Goal: Task Accomplishment & Management: Manage account settings

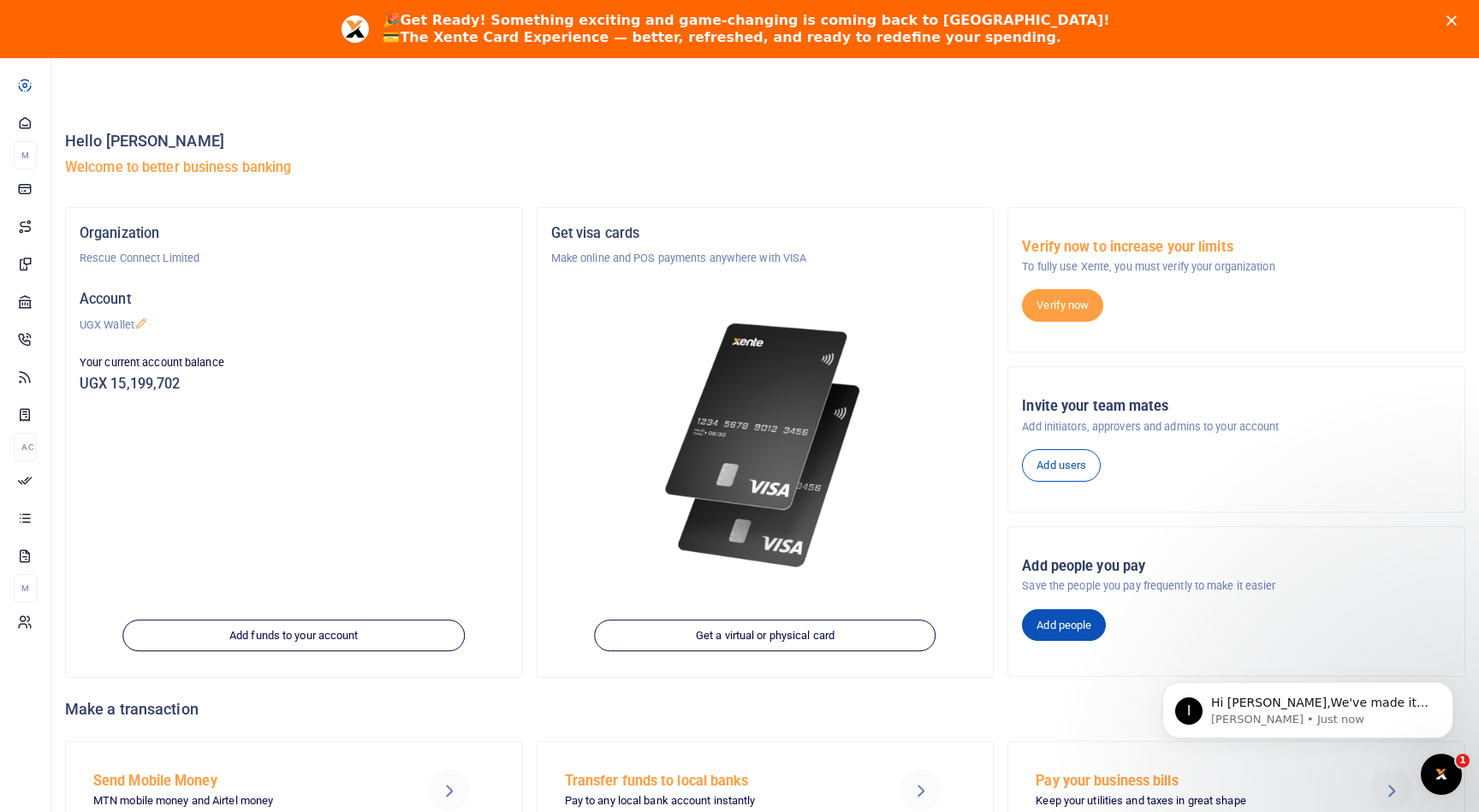
click at [1075, 627] on link "Add people" at bounding box center [1064, 625] width 83 height 32
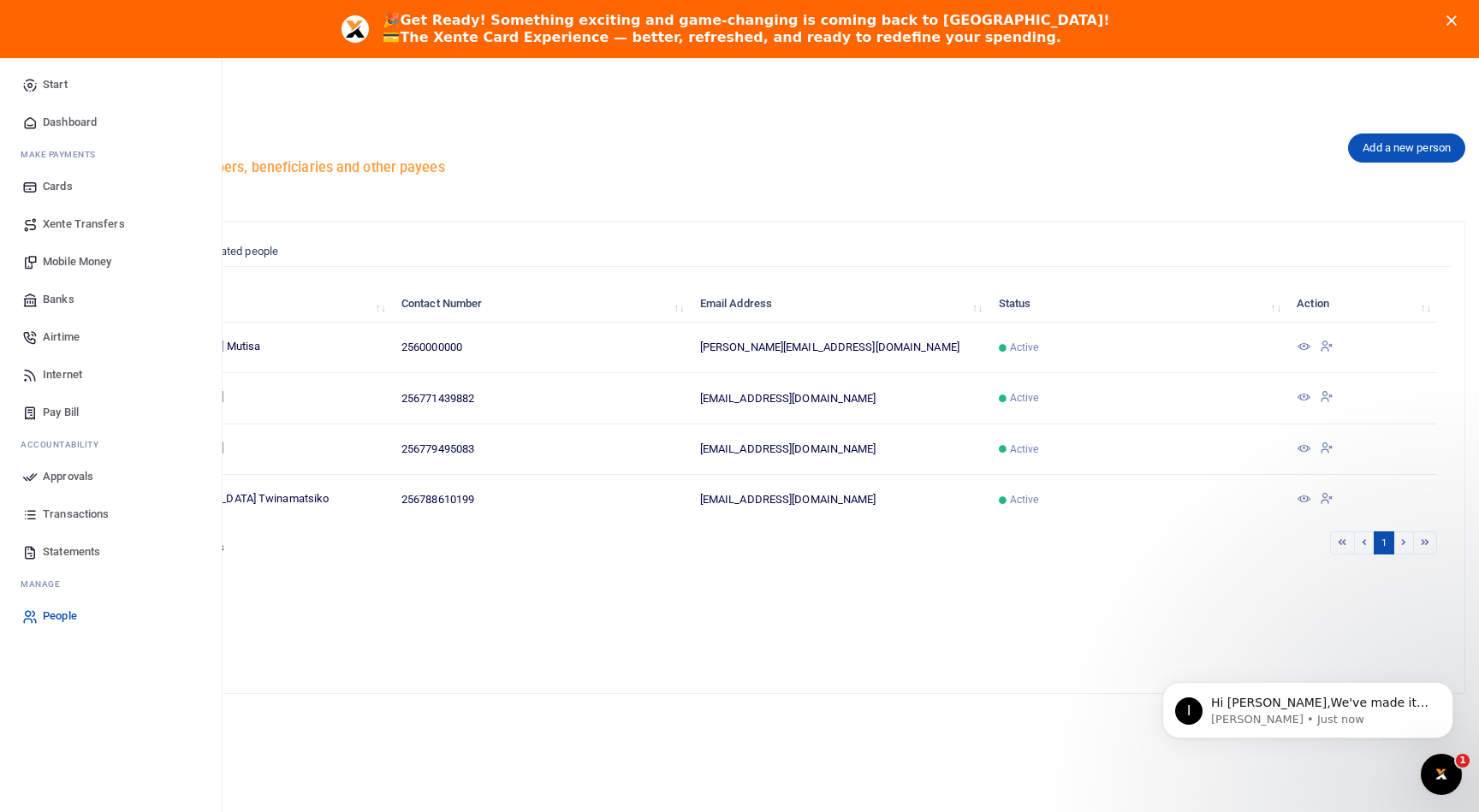
click at [87, 262] on span "Mobile Money" at bounding box center [78, 261] width 69 height 17
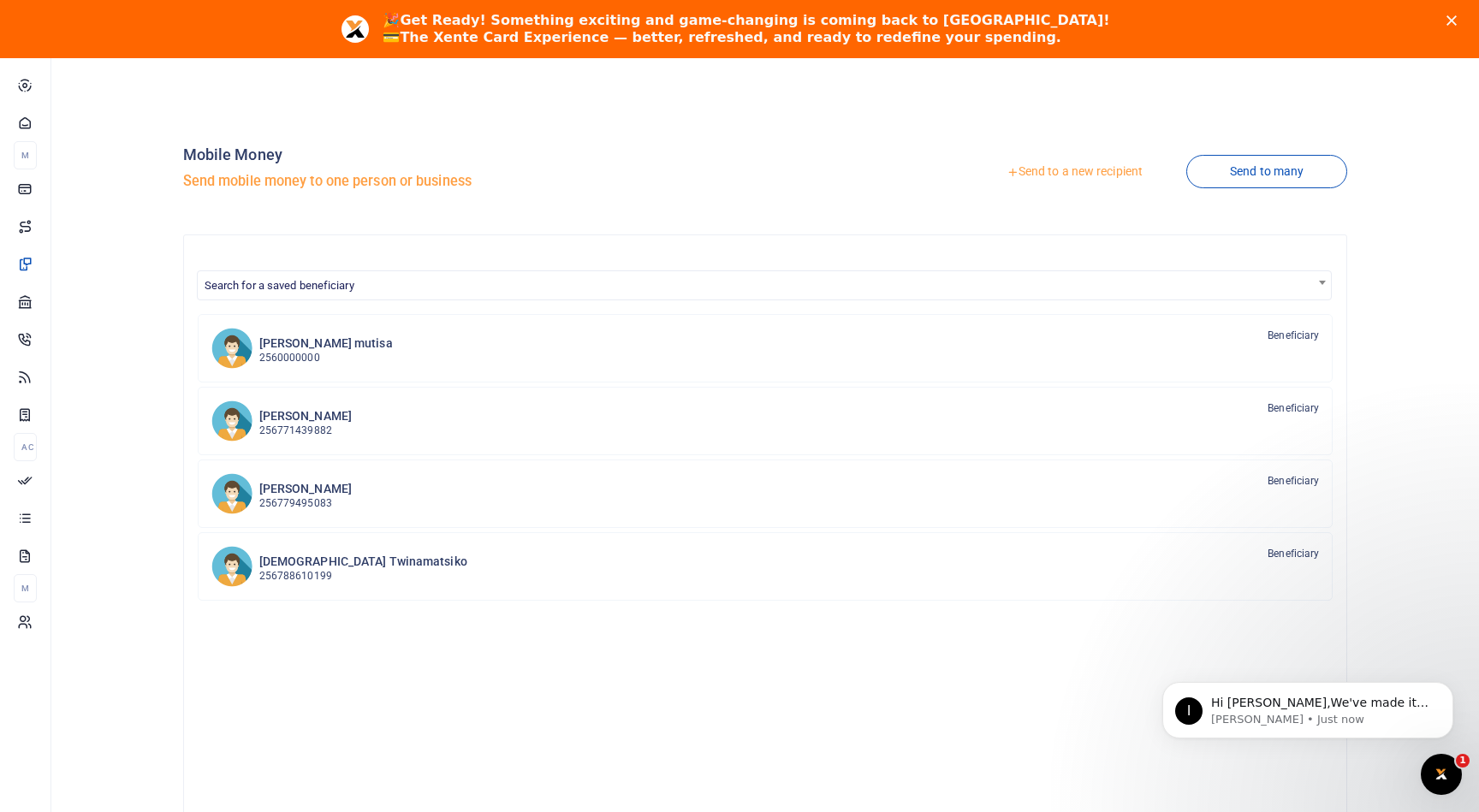
click at [1034, 170] on link "Send to a new recipient" at bounding box center [1075, 172] width 224 height 30
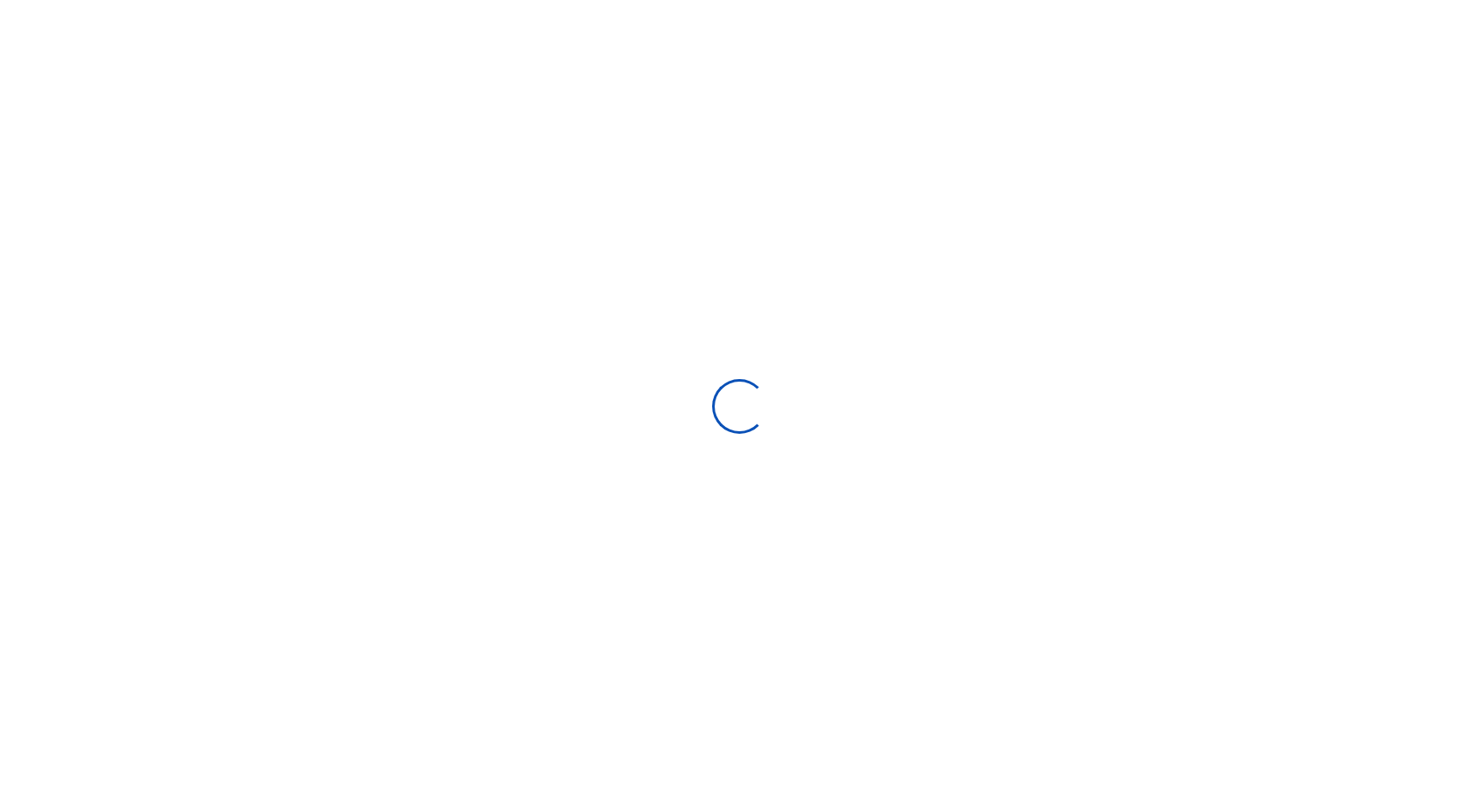
select select
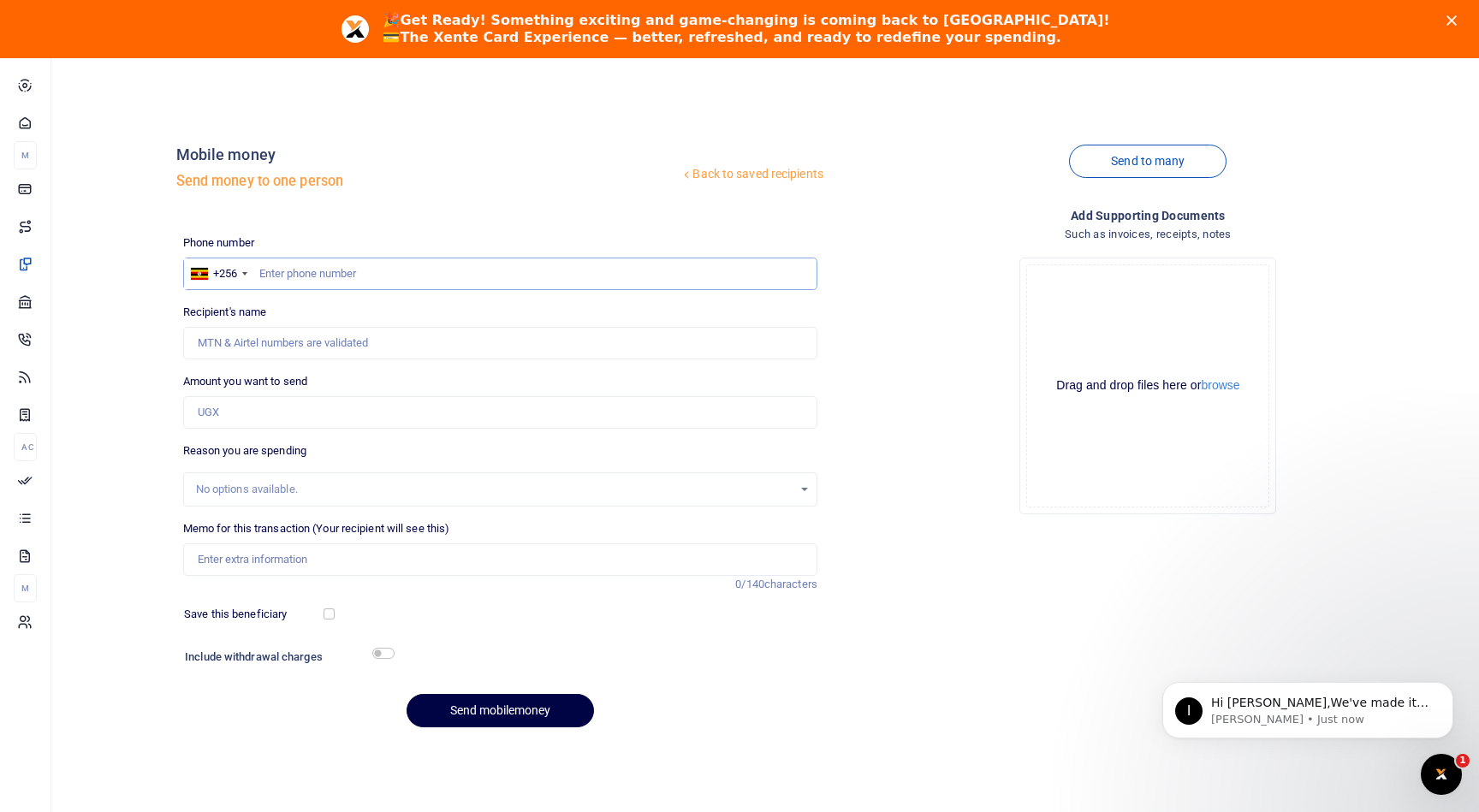
click at [357, 271] on input "text" at bounding box center [501, 273] width 634 height 32
paste input "256766918818"
type input "256766918818"
click at [274, 273] on input "256766918818" at bounding box center [501, 273] width 634 height 32
type input "[PERSON_NAME]"
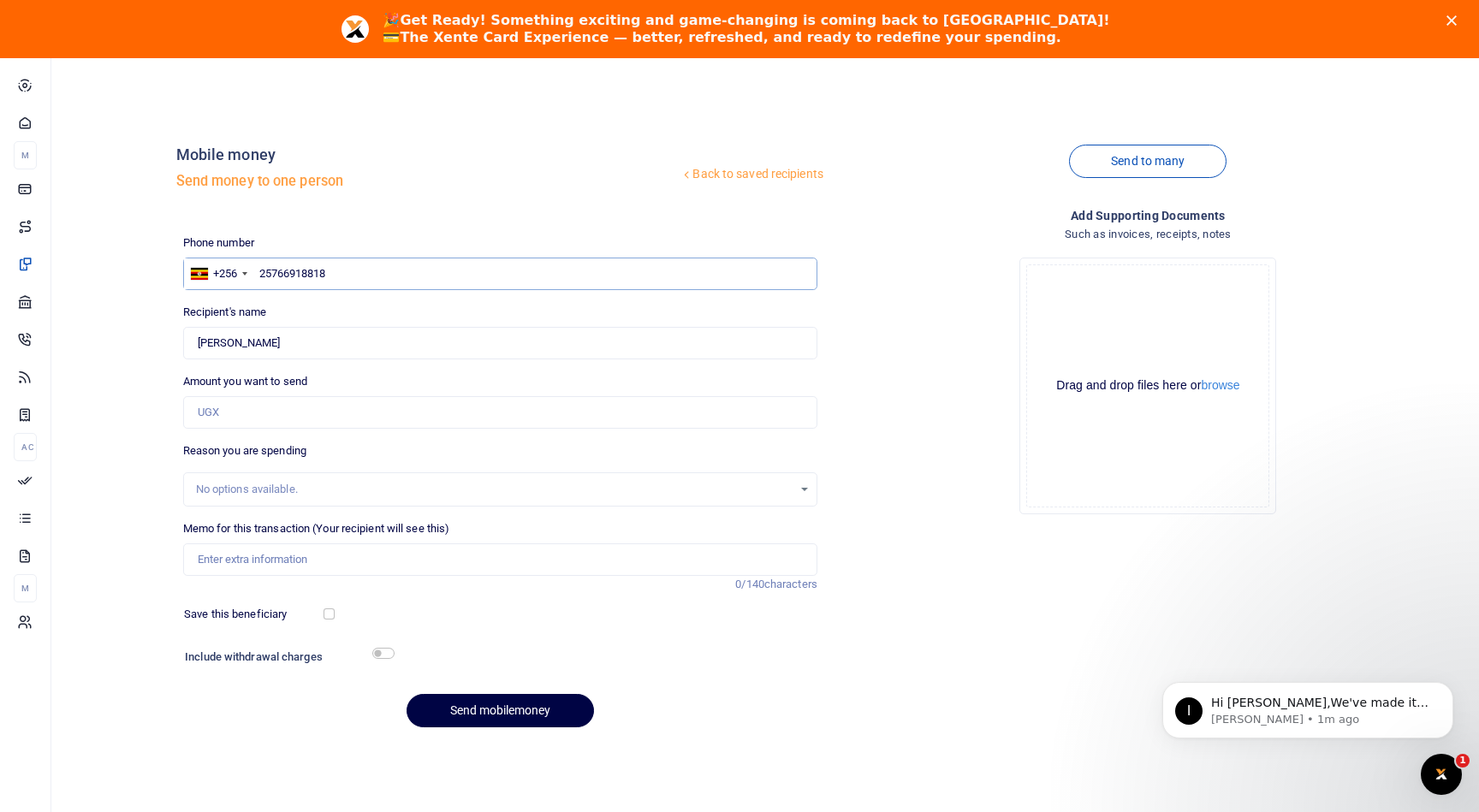
type input "2766918818"
type input "766918818"
type input "[PERSON_NAME]"
type input "766918818"
click at [370, 344] on input "Found" at bounding box center [501, 343] width 634 height 32
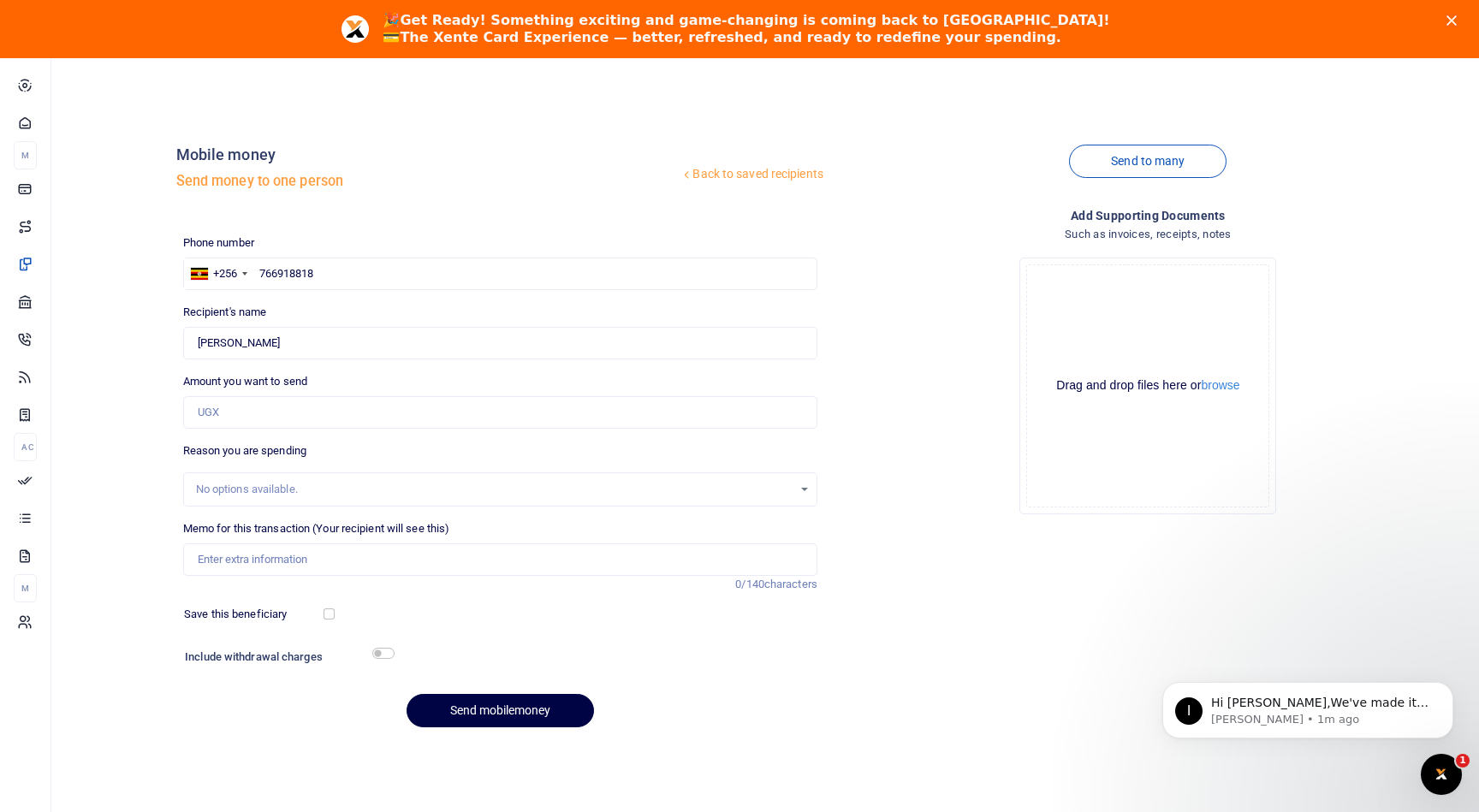
click at [136, 308] on div "Back to saved recipients Mobile money Send money to one person Send to many Pho…" at bounding box center [765, 432] width 1414 height 618
click at [240, 407] on input "Amount you want to send" at bounding box center [501, 412] width 634 height 32
type input "703,000"
click at [236, 483] on div "No options available." at bounding box center [495, 489] width 597 height 17
click at [269, 486] on div "No options available." at bounding box center [495, 489] width 597 height 17
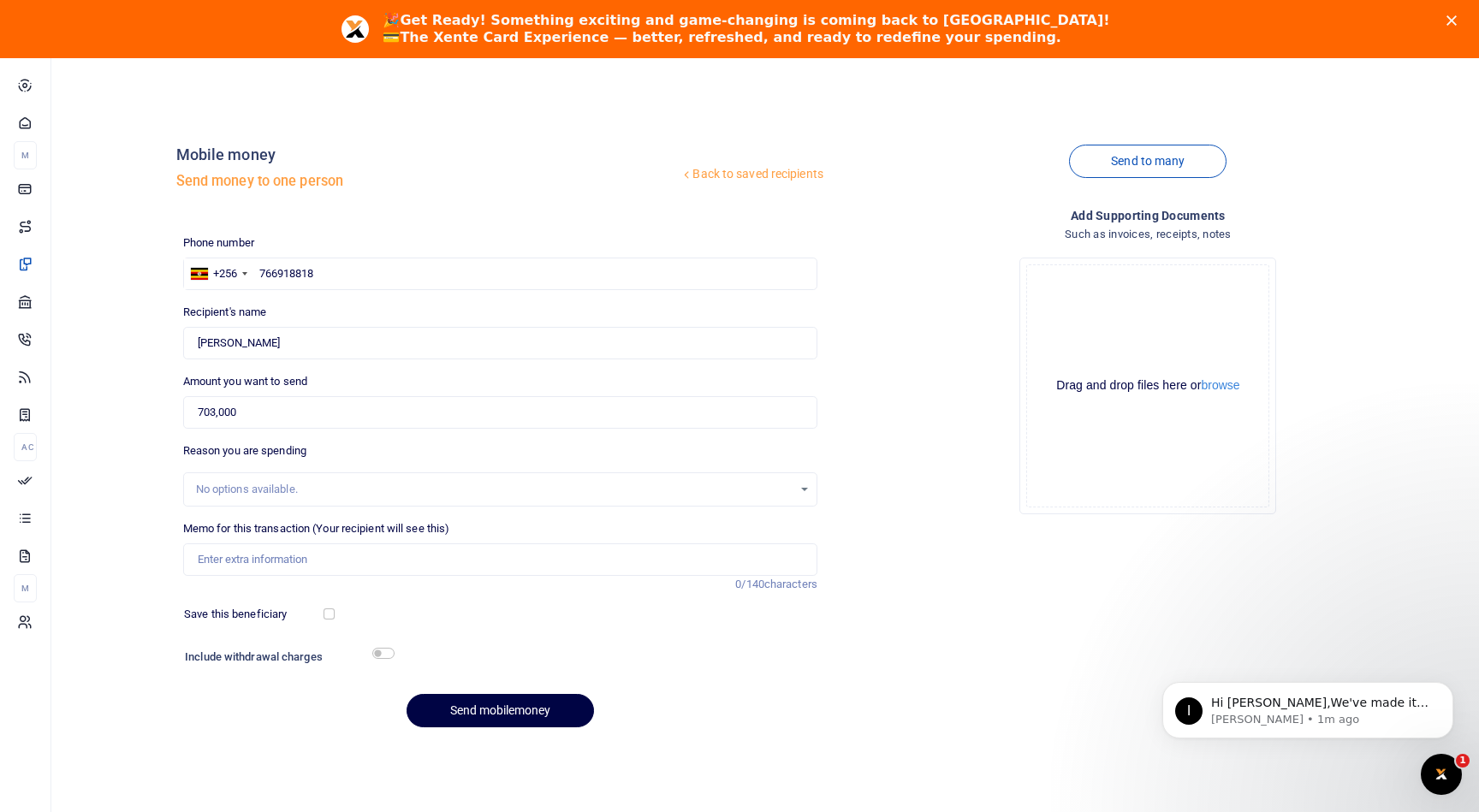
click at [799, 482] on div "No options available." at bounding box center [500, 489] width 632 height 19
click at [440, 571] on input "Memo for this transaction (Your recipient will see this)" at bounding box center [501, 560] width 634 height 32
paste input "InvoiceID HNSD25IN 553"
click at [241, 563] on input "InvoiceID HNSD25IN 553" at bounding box center [501, 560] width 634 height 32
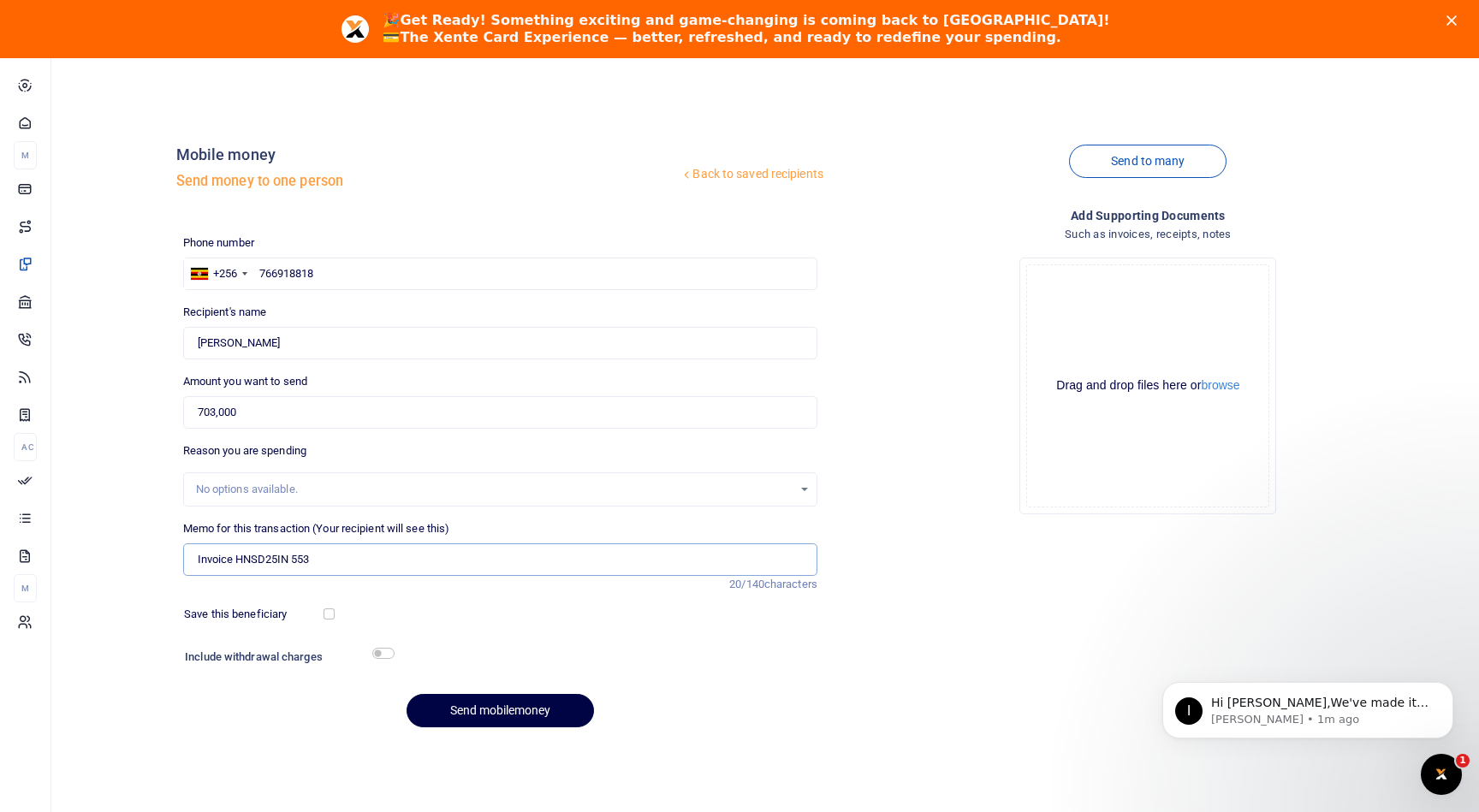
click at [358, 570] on input "Invoice HNSD25IN 553" at bounding box center [501, 560] width 634 height 32
type input "Invoice HNSD25IN 553 for Marketing (rescue.co)"
click at [331, 614] on input "checkbox" at bounding box center [329, 614] width 11 height 11
checkbox input "true"
click at [532, 712] on button "Send mobilemoney" at bounding box center [500, 711] width 188 height 33
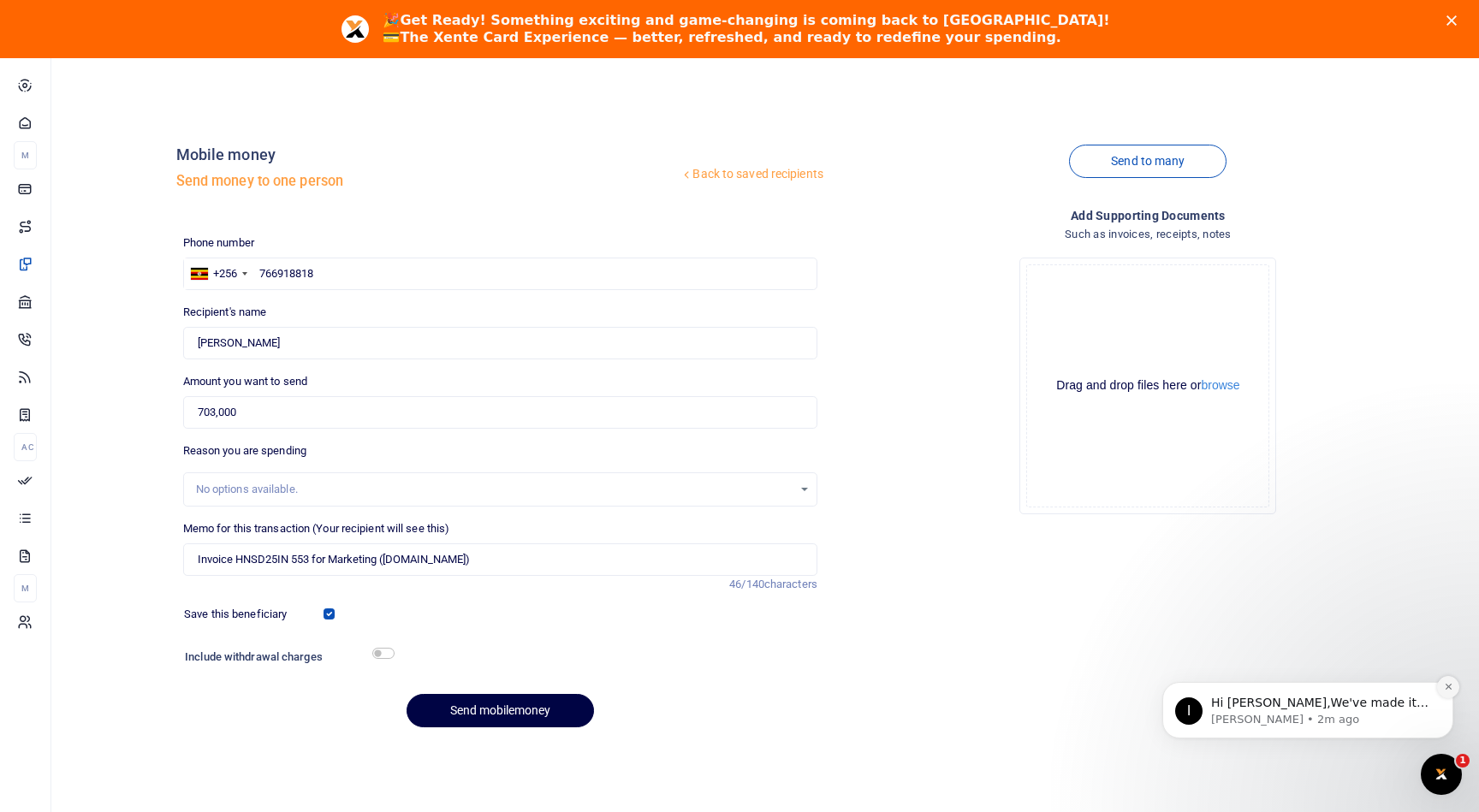
click at [1452, 684] on icon "Dismiss notification" at bounding box center [1450, 687] width 10 height 10
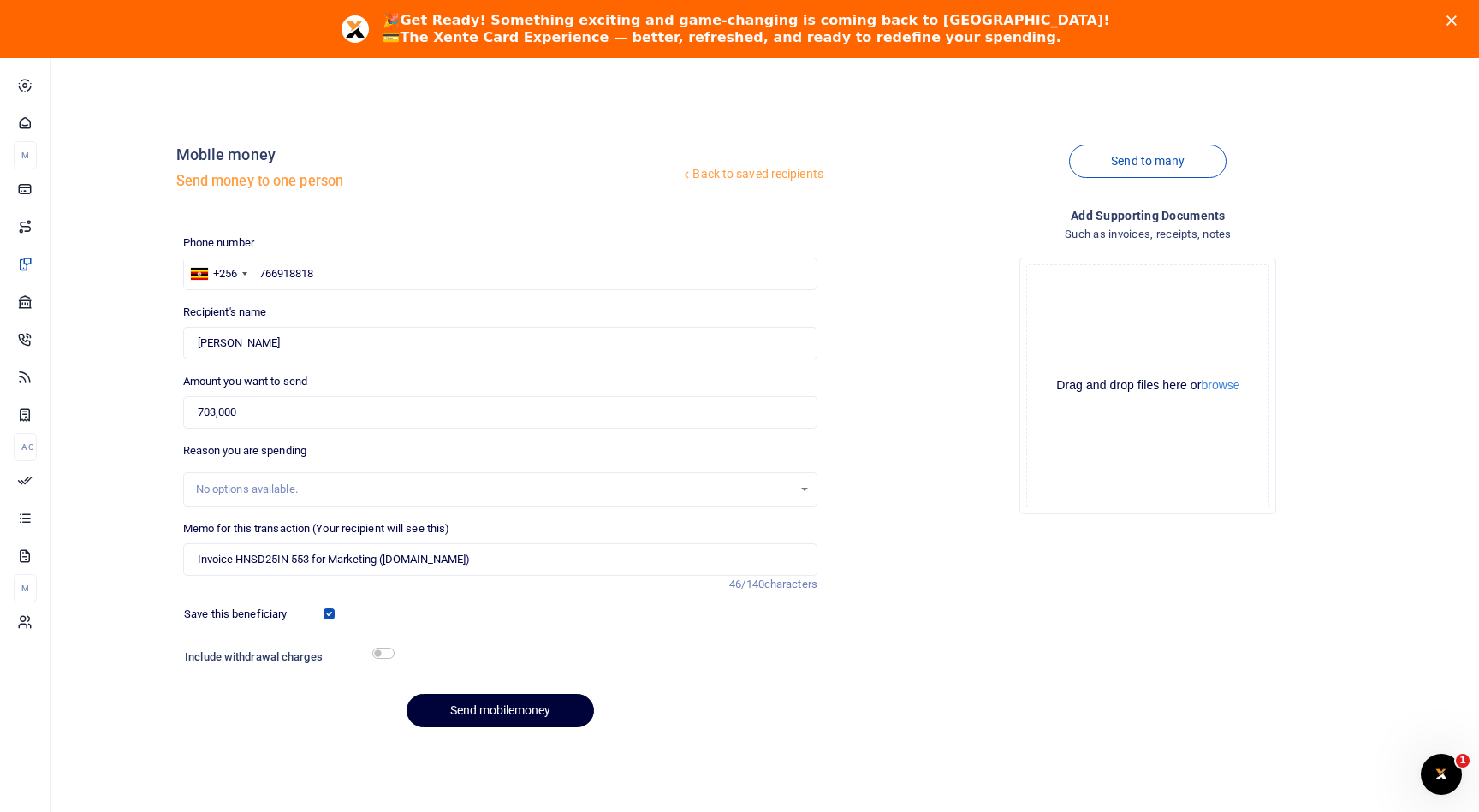
click at [524, 702] on button "Send mobilemoney" at bounding box center [500, 711] width 188 height 33
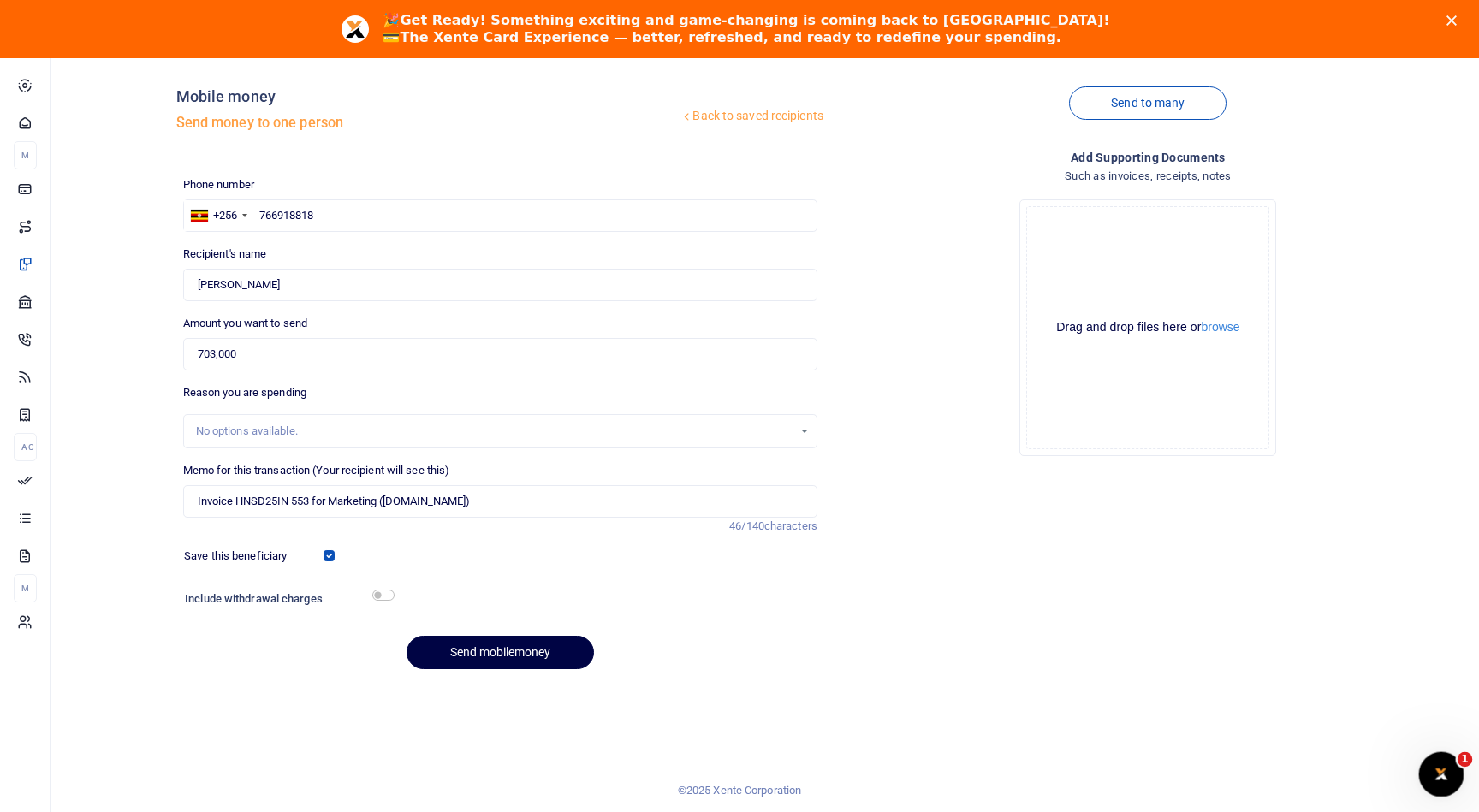
click at [1449, 770] on icon "Open Intercom Messenger" at bounding box center [1439, 772] width 28 height 28
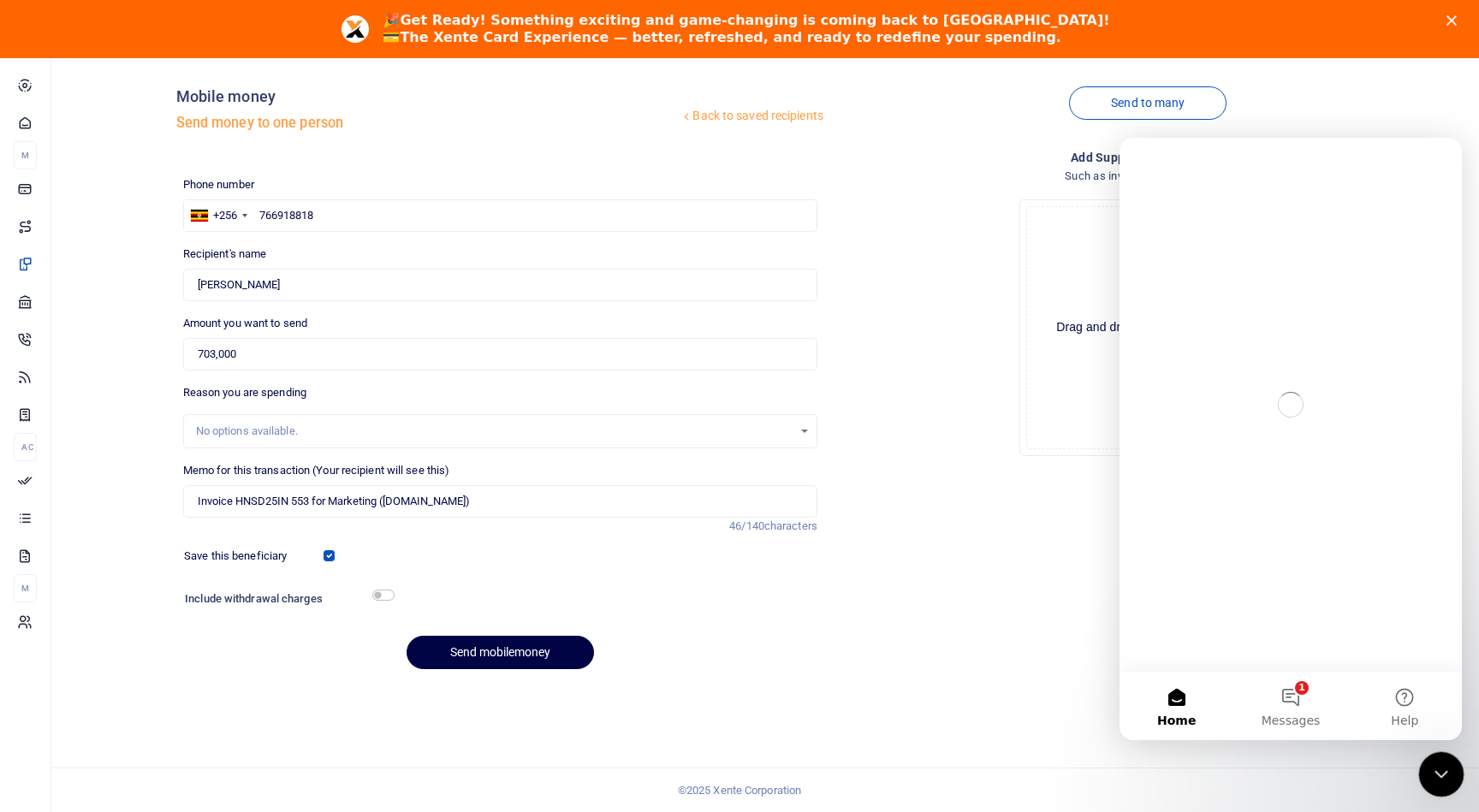
scroll to position [0, 0]
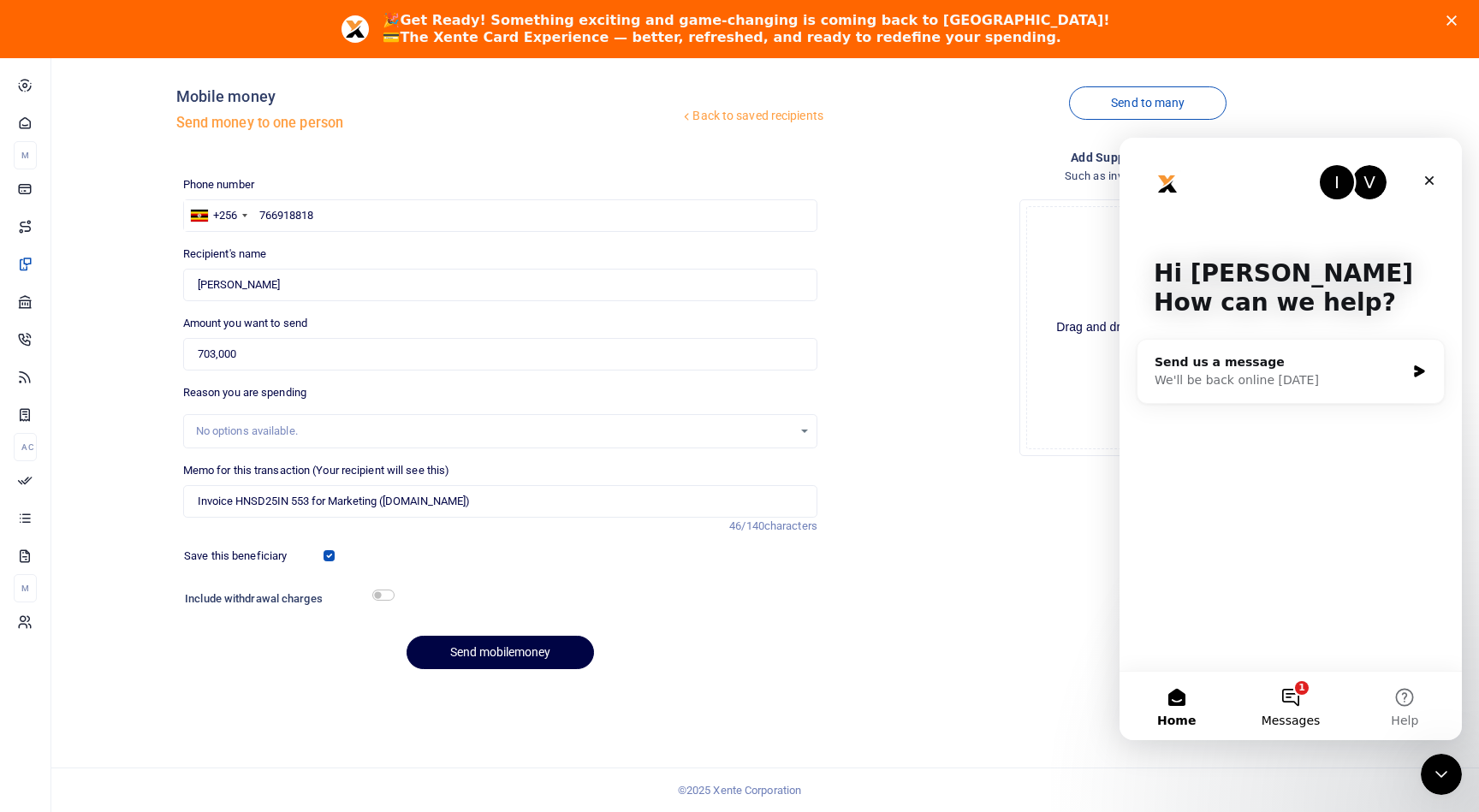
click at [1299, 690] on button "1 Messages" at bounding box center [1290, 706] width 114 height 69
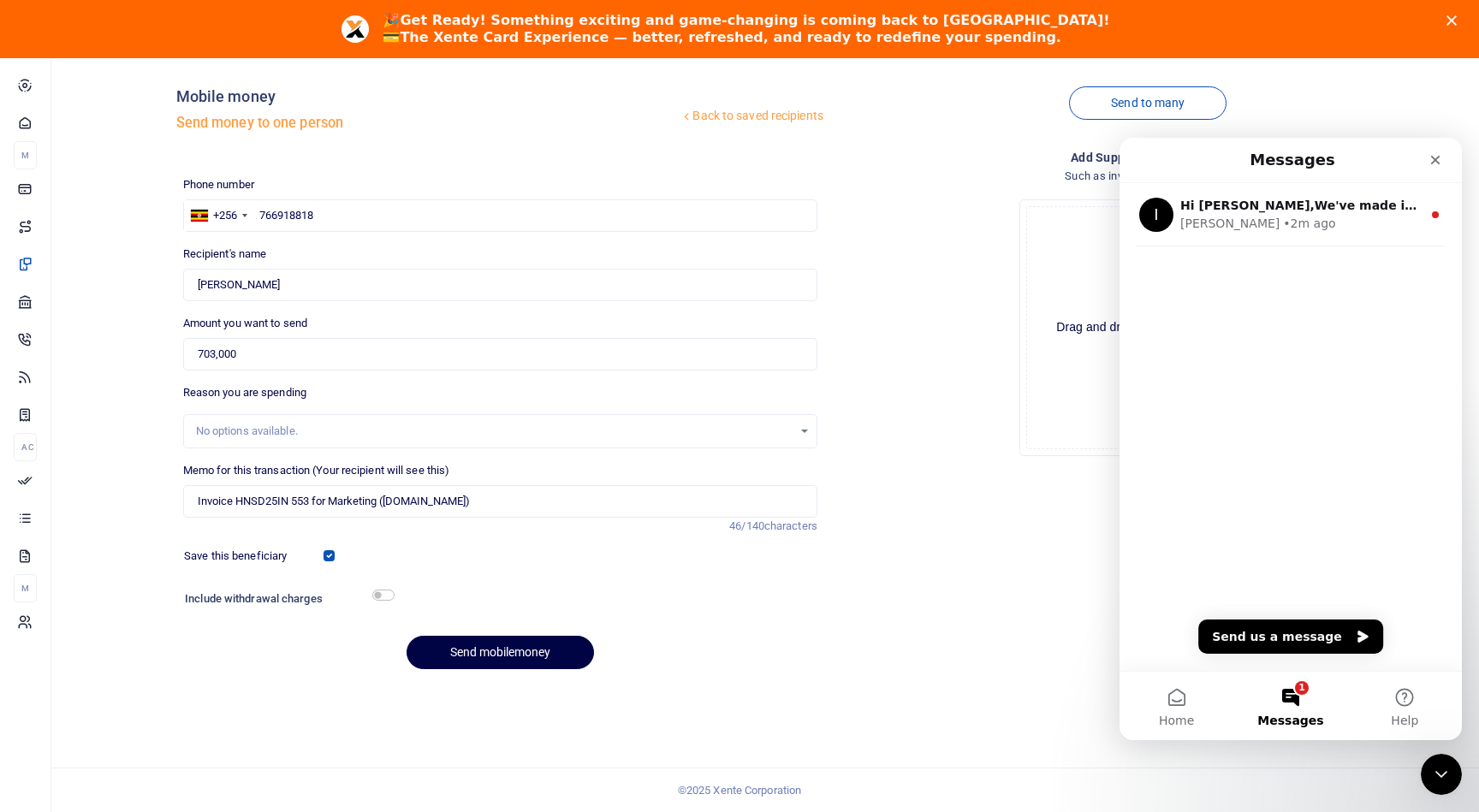
click at [1039, 630] on div "Add supporting Documents Such as invoices, receipts, notes Drop your files here…" at bounding box center [1149, 416] width 648 height 536
click at [642, 135] on div "Mobile money Send money to one person" at bounding box center [428, 114] width 504 height 53
click at [611, 377] on div "Phone number +256 Uganda +256 766918818 Phone is required. Recipient's name Fou…" at bounding box center [501, 430] width 648 height 508
click at [502, 272] on input "Found" at bounding box center [501, 285] width 634 height 32
click at [480, 347] on input "703,000" at bounding box center [501, 353] width 634 height 32
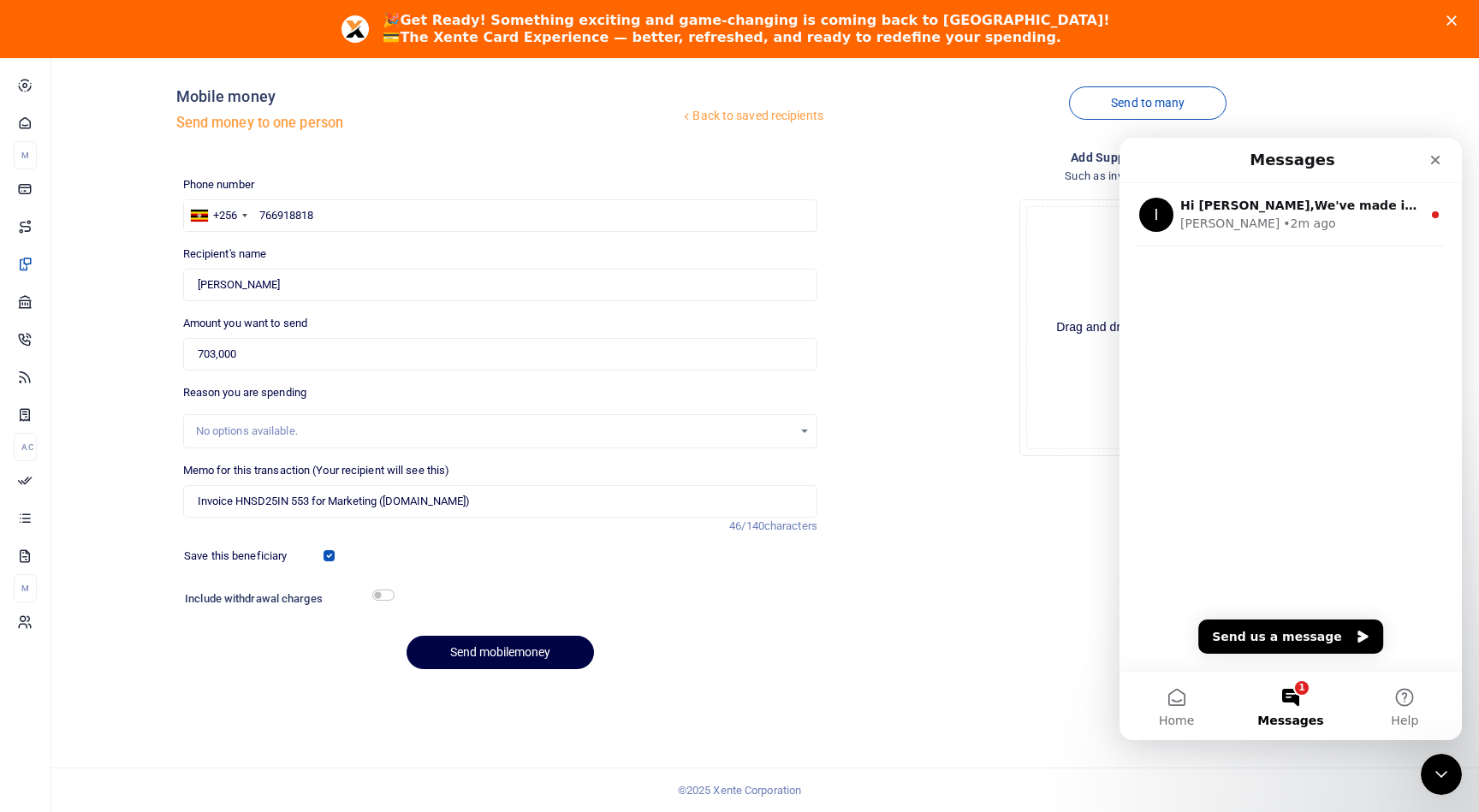
click at [513, 416] on div "No options available." at bounding box center [501, 431] width 634 height 34
click at [207, 350] on input "703,000" at bounding box center [501, 353] width 634 height 32
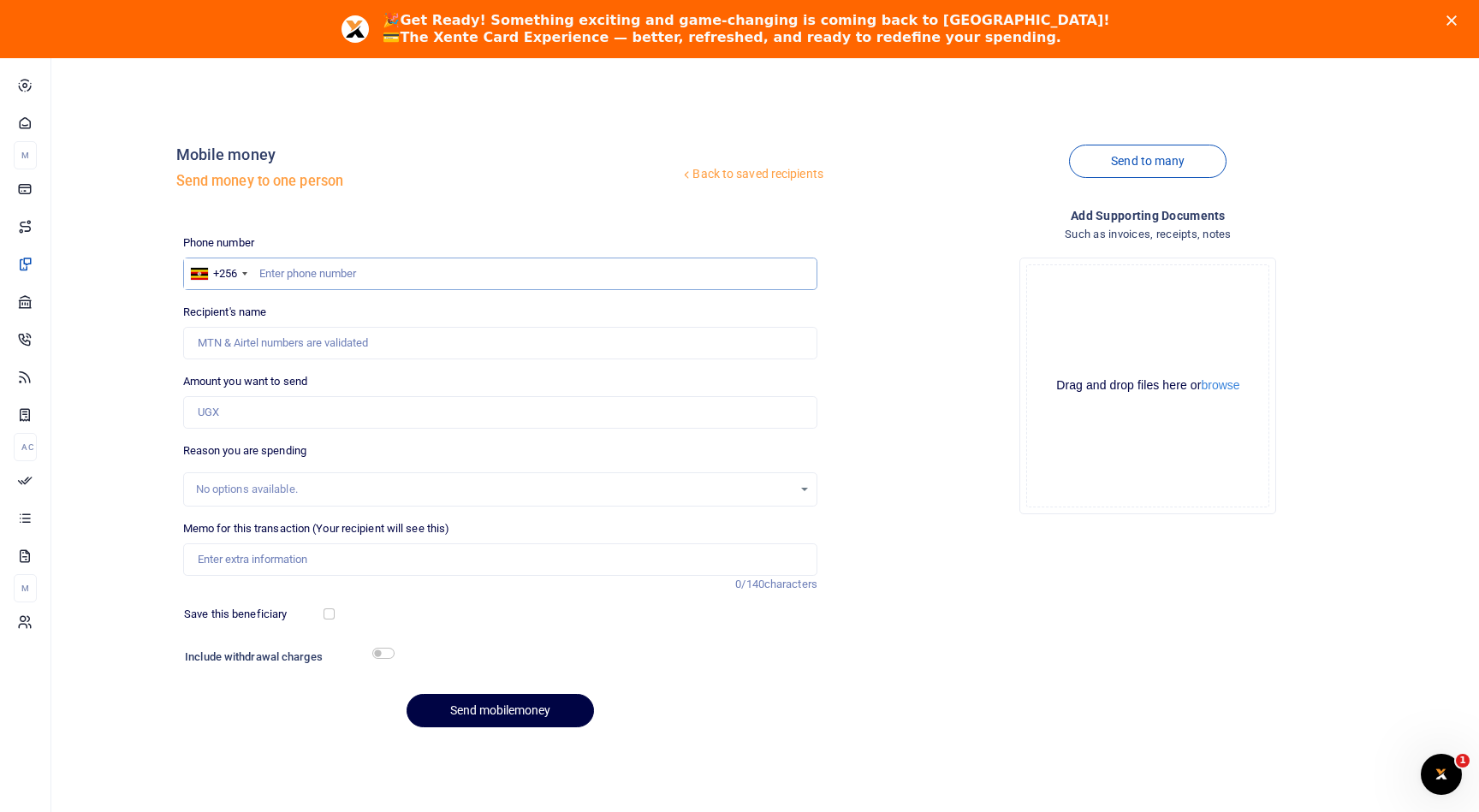
click at [346, 272] on input "text" at bounding box center [501, 273] width 634 height 32
paste input "InvoiceID HNSD25IN 553"
type input "InvoiceID HNSD25IN 553"
click at [252, 343] on input "Recipient's name" at bounding box center [501, 343] width 634 height 32
type input "d"
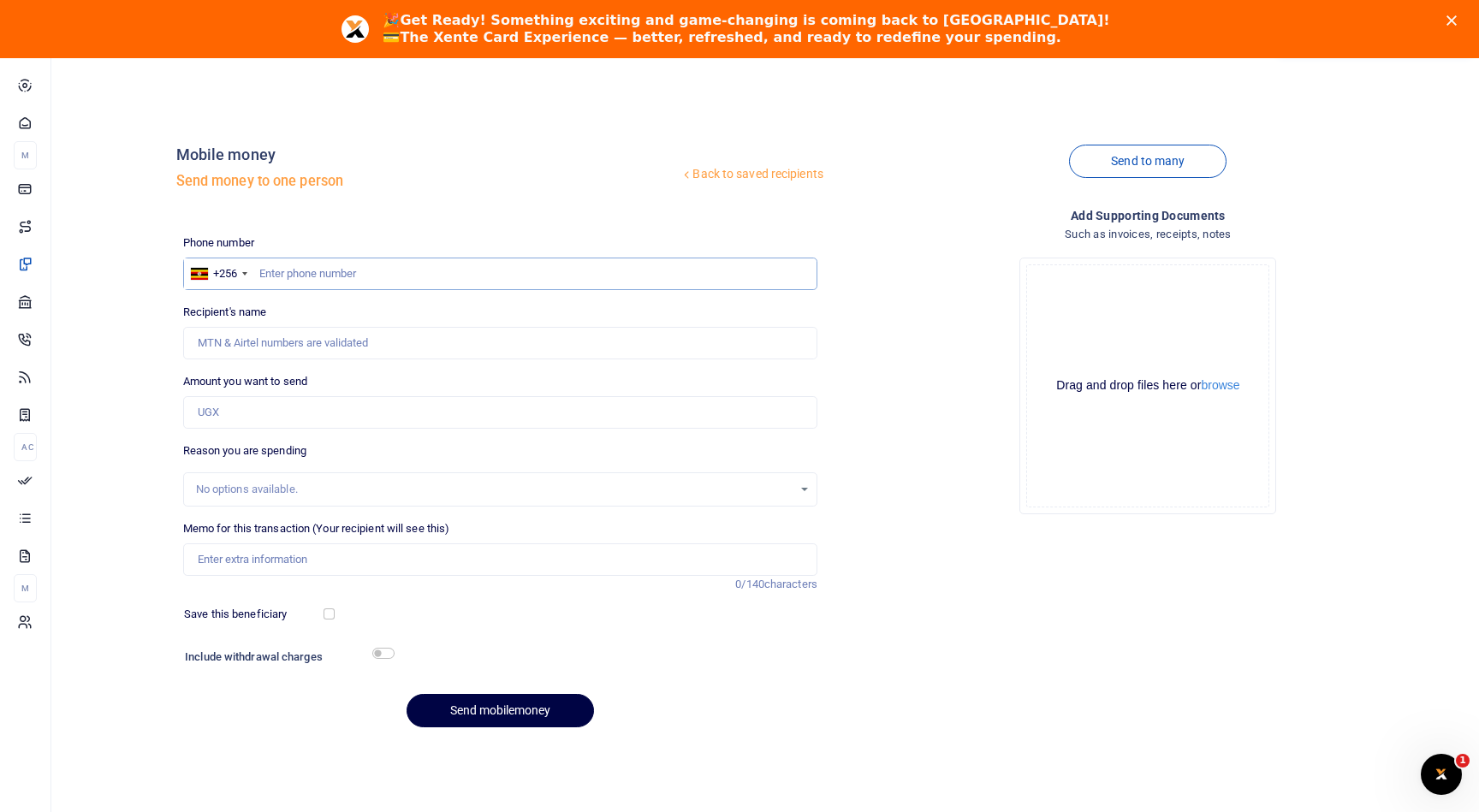
click at [308, 274] on input "text" at bounding box center [501, 273] width 634 height 32
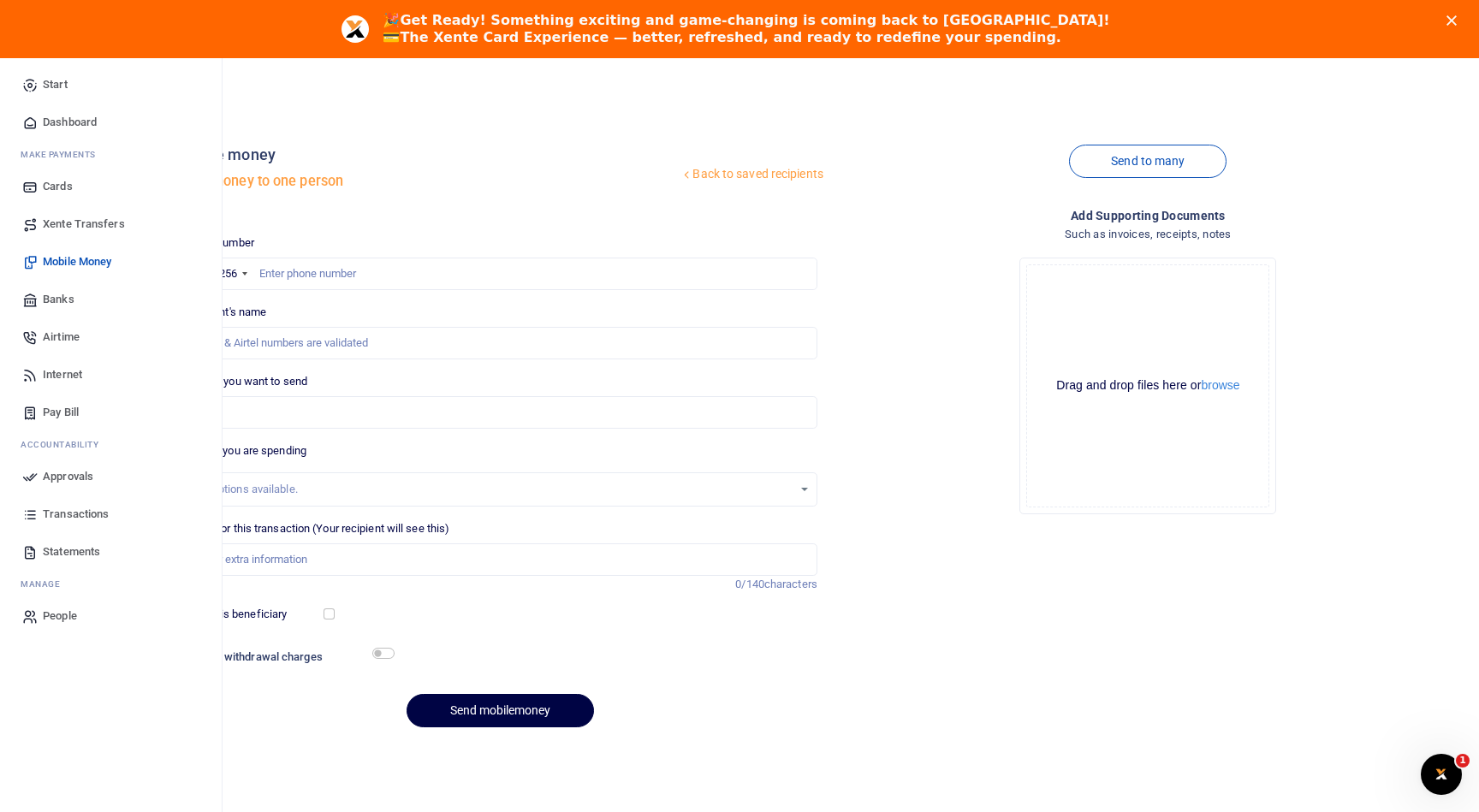
click at [85, 224] on span "Xente Transfers" at bounding box center [84, 224] width 82 height 17
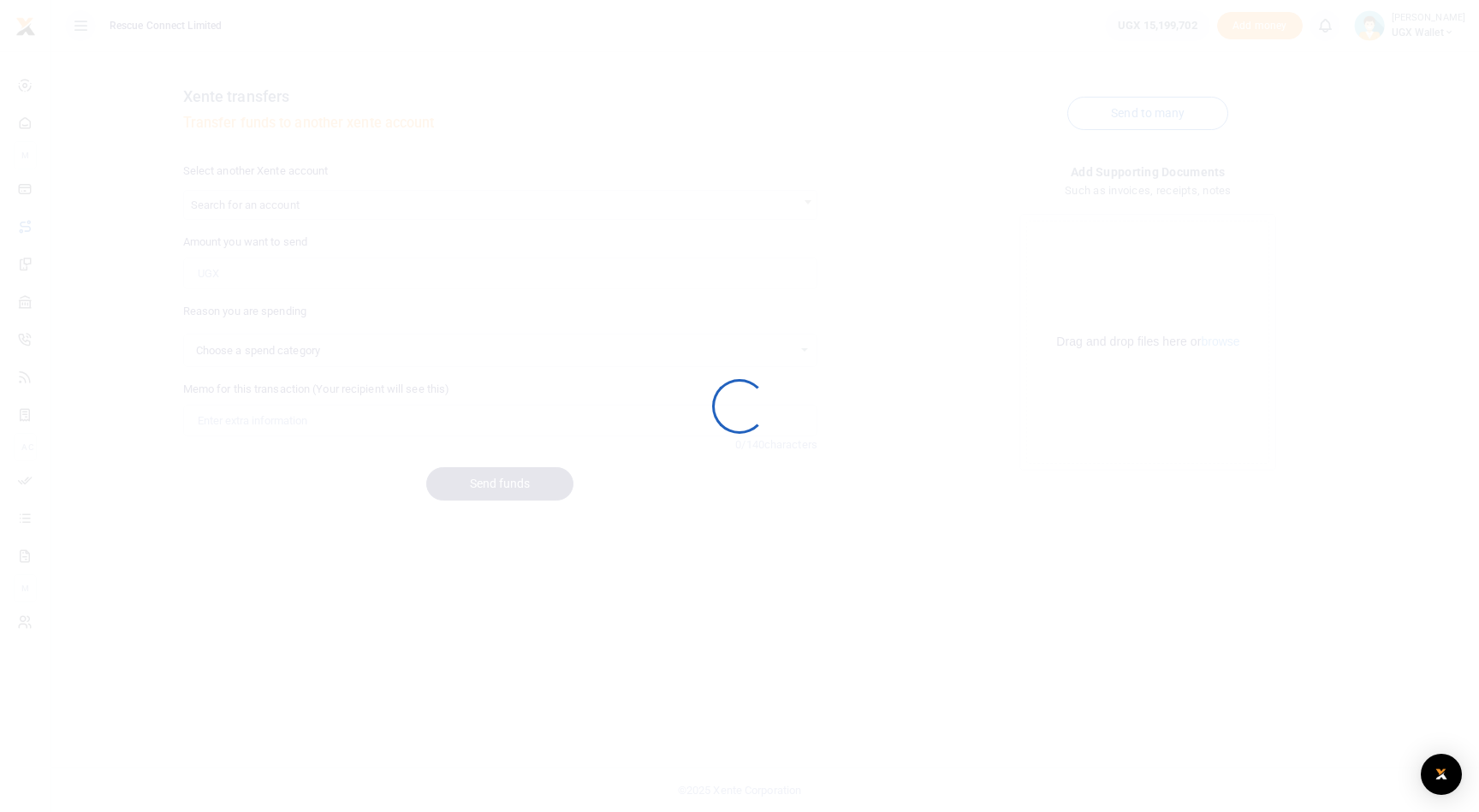
select select
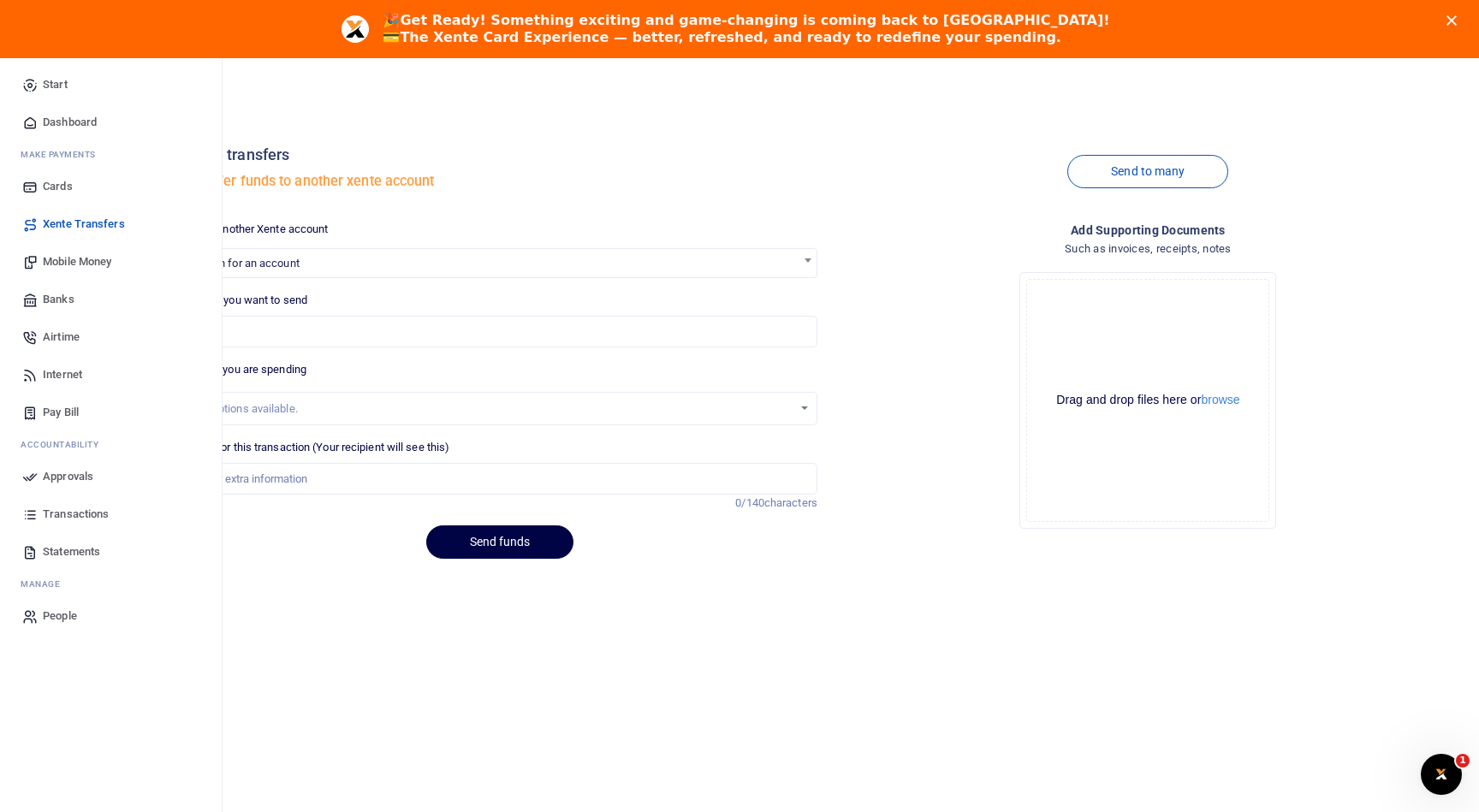
click at [78, 509] on span "Transactions" at bounding box center [76, 514] width 66 height 17
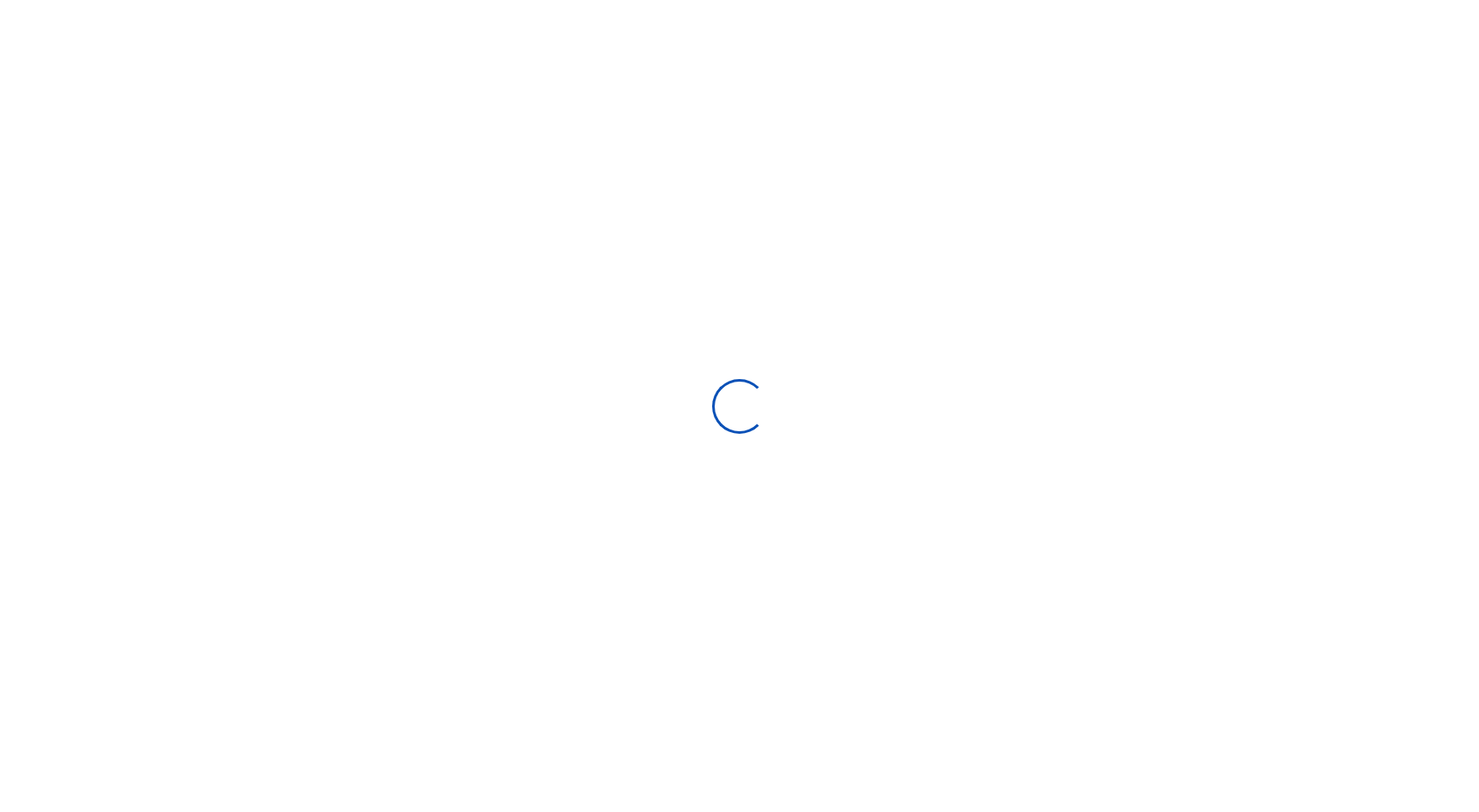
select select
type input "[DATE] - [DATE]"
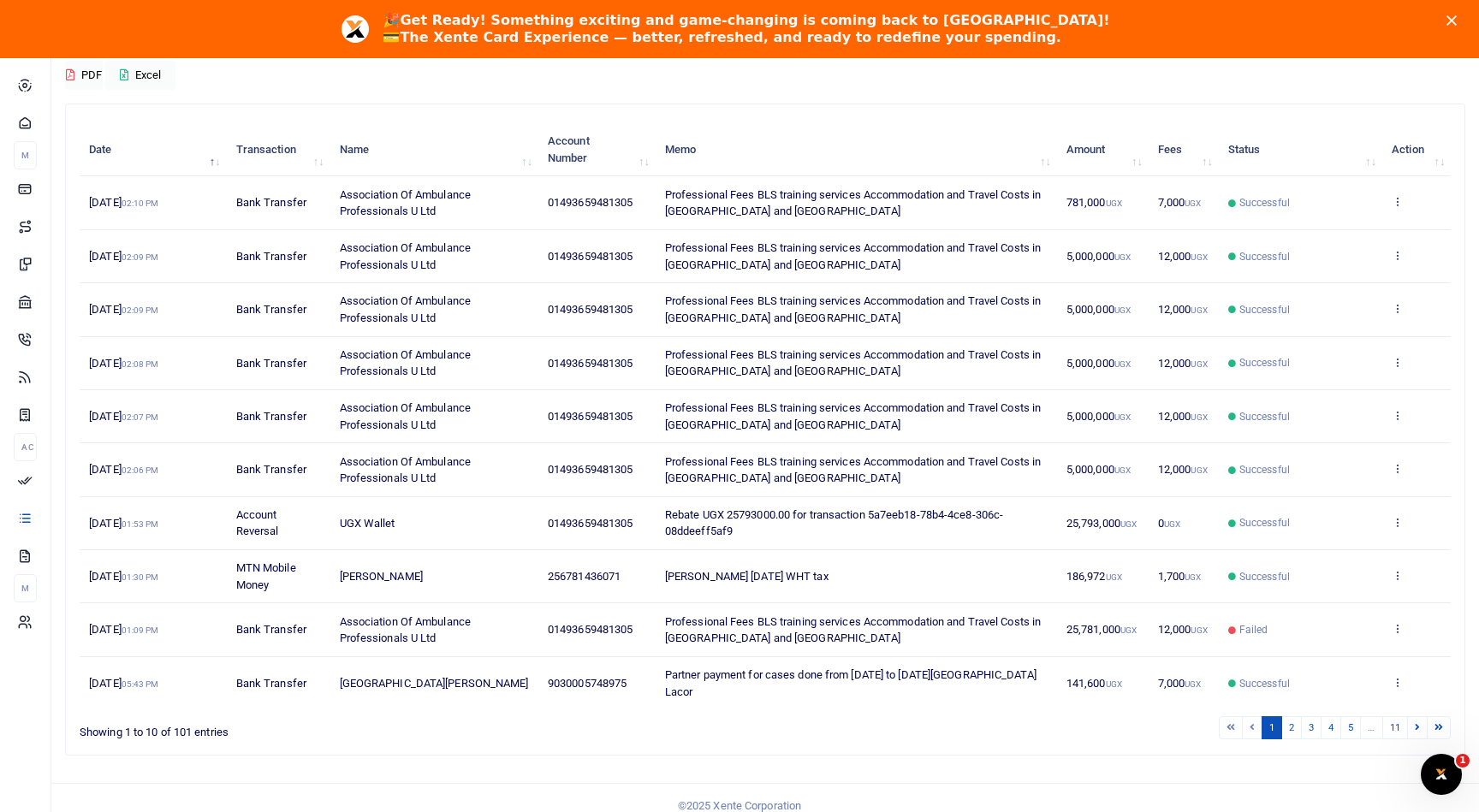
scroll to position [196, 0]
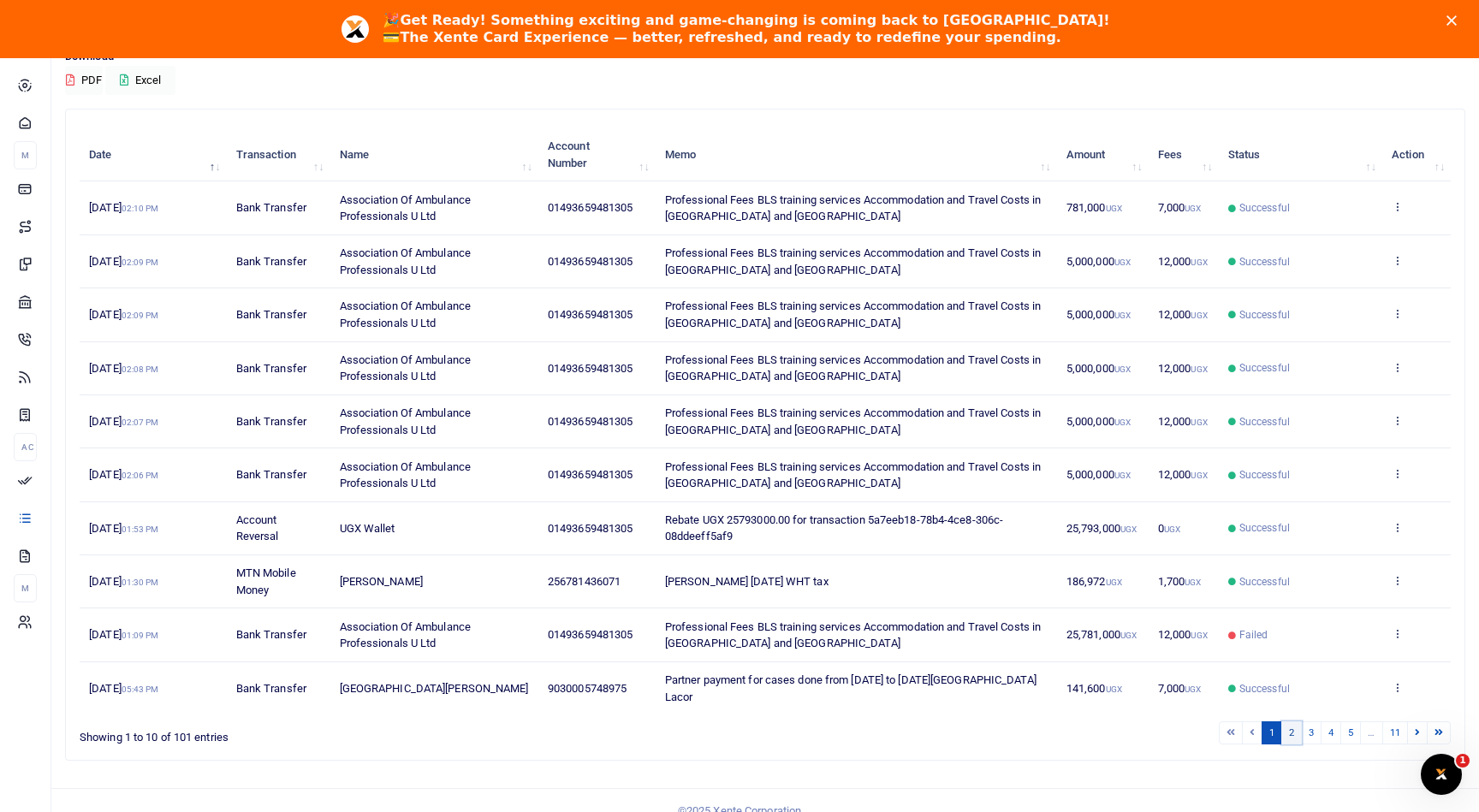
click at [1295, 727] on link "2" at bounding box center [1291, 733] width 21 height 24
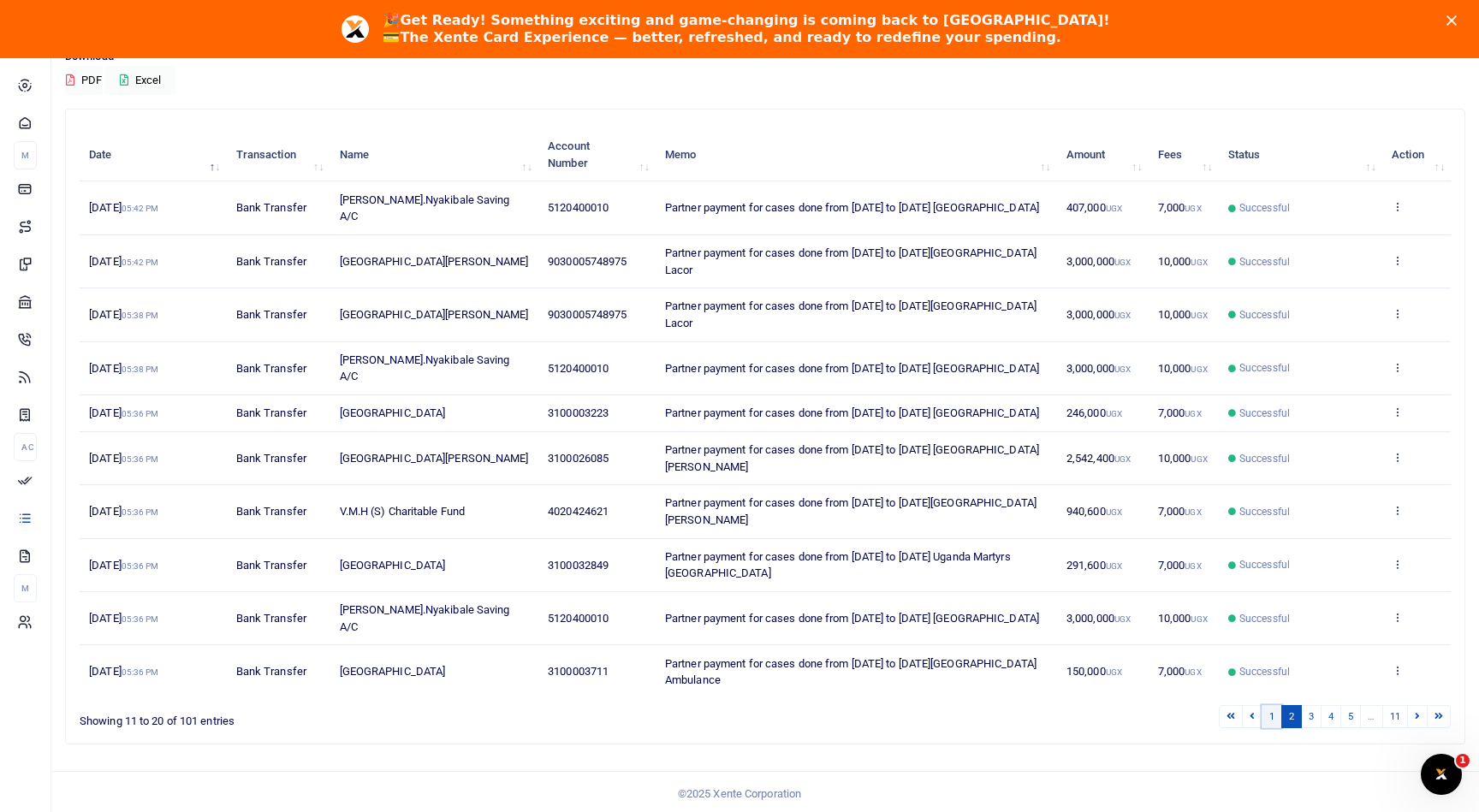
click at [1272, 729] on link "1" at bounding box center [1272, 717] width 21 height 24
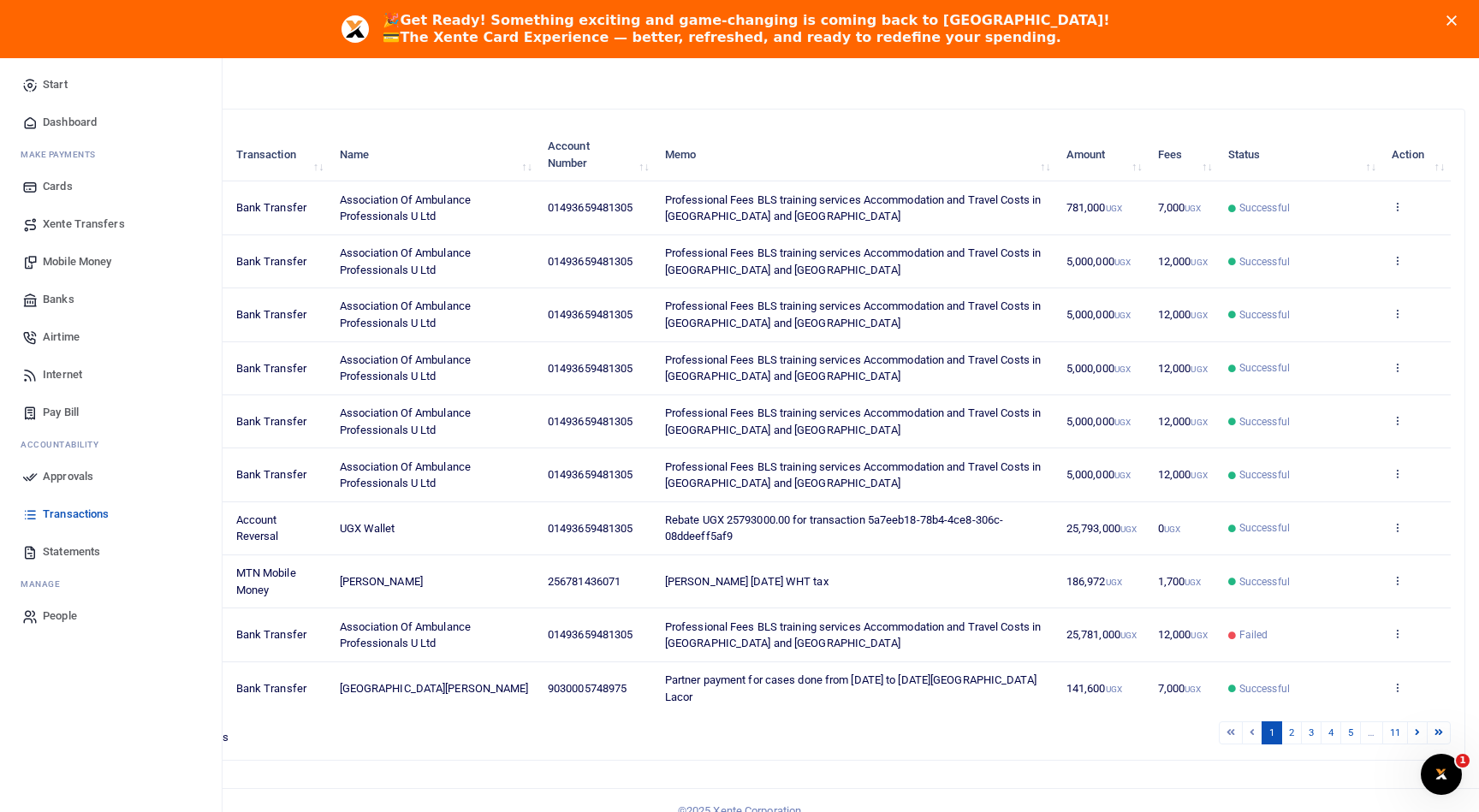
click at [65, 265] on span "Mobile Money" at bounding box center [78, 261] width 69 height 17
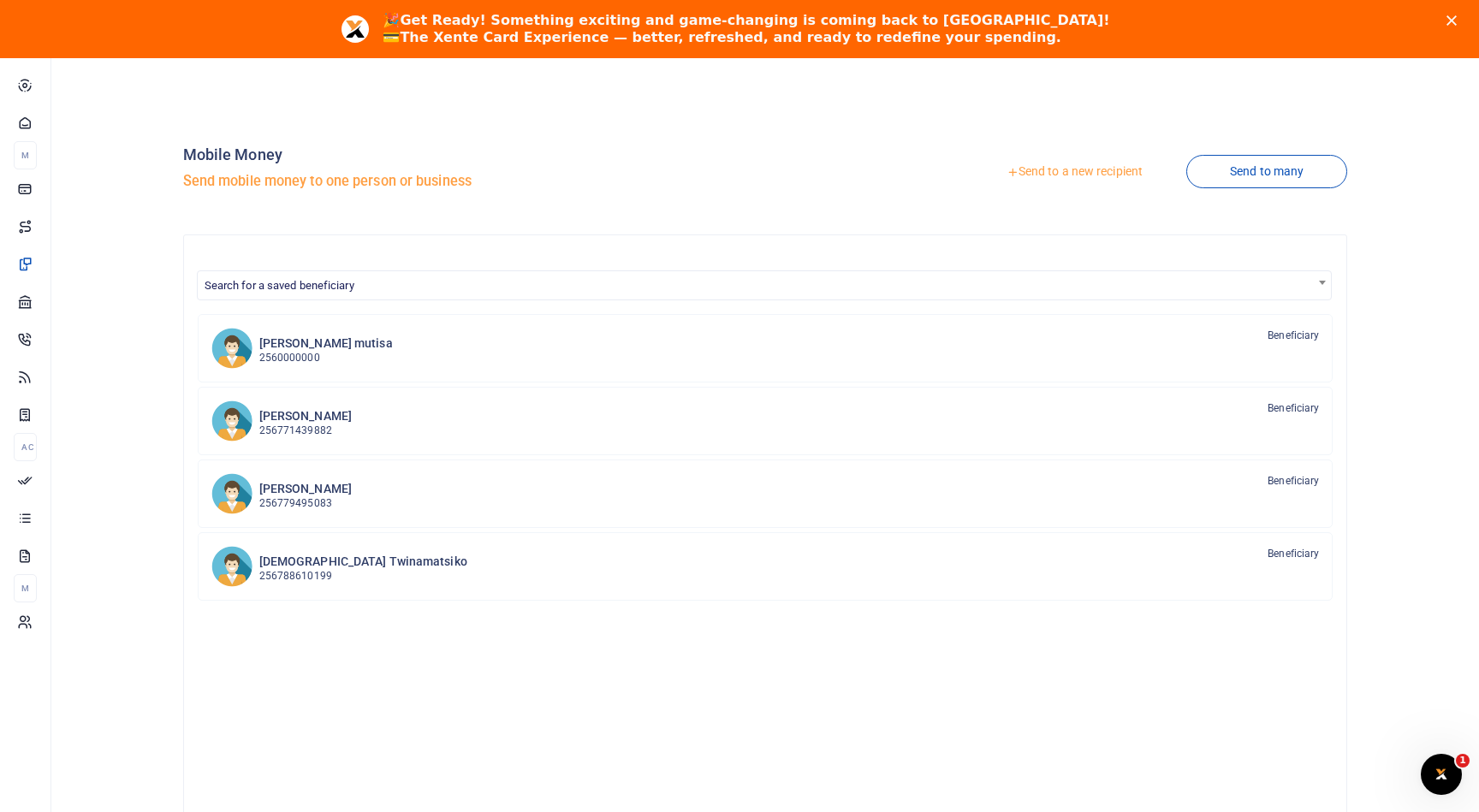
click at [277, 280] on span "Search for a saved beneficiary" at bounding box center [279, 285] width 150 height 13
type input "[PERSON_NAME]"
click at [182, 206] on div "Mobile Money Send mobile money to one person or business" at bounding box center [471, 172] width 589 height 97
click at [1119, 170] on link "Send to a new recipient" at bounding box center [1075, 172] width 224 height 30
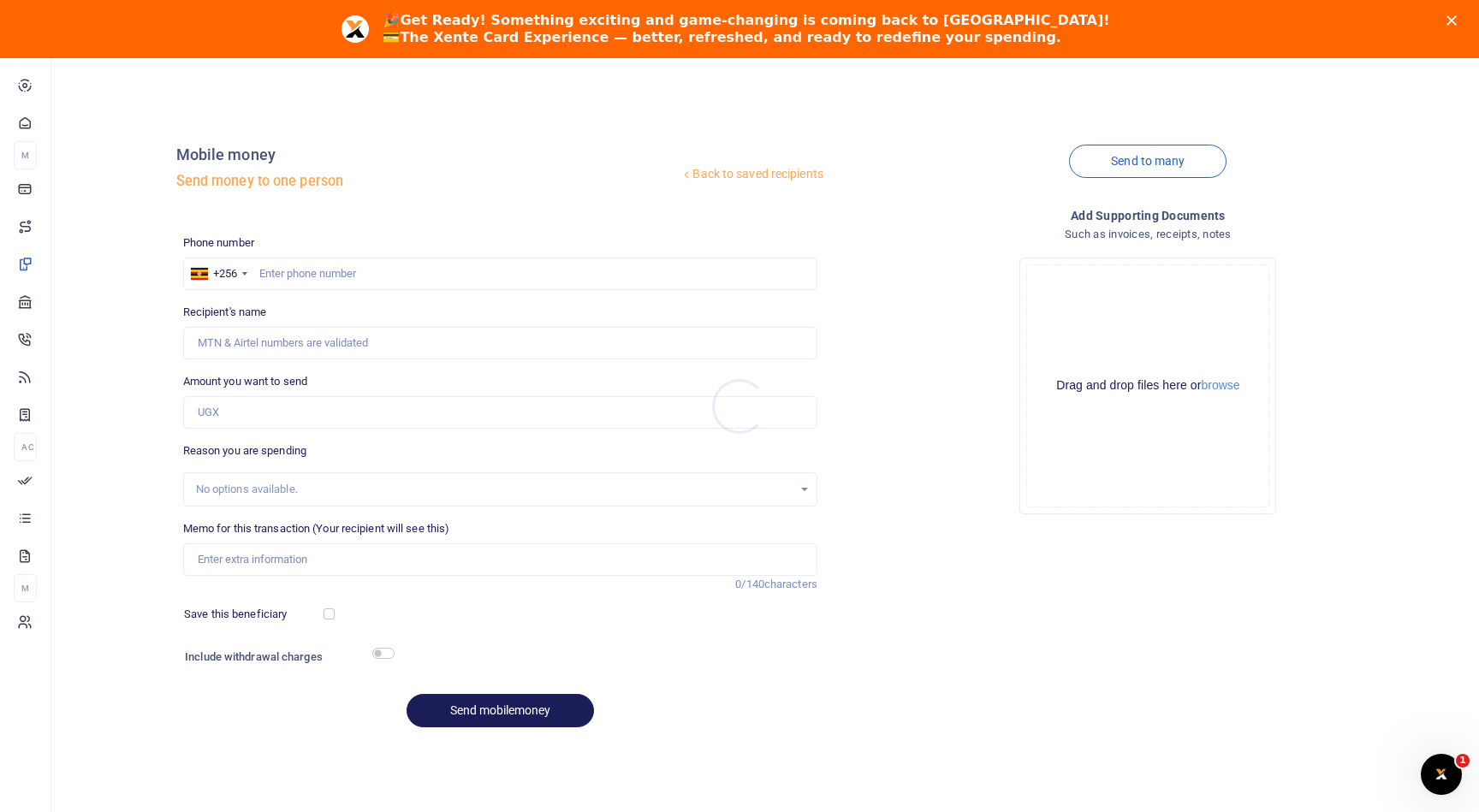
click at [328, 280] on div at bounding box center [740, 406] width 1479 height 812
click at [325, 275] on input "text" at bounding box center [501, 273] width 634 height 32
paste input "766918818"
type input "766918818"
type input "[PERSON_NAME]"
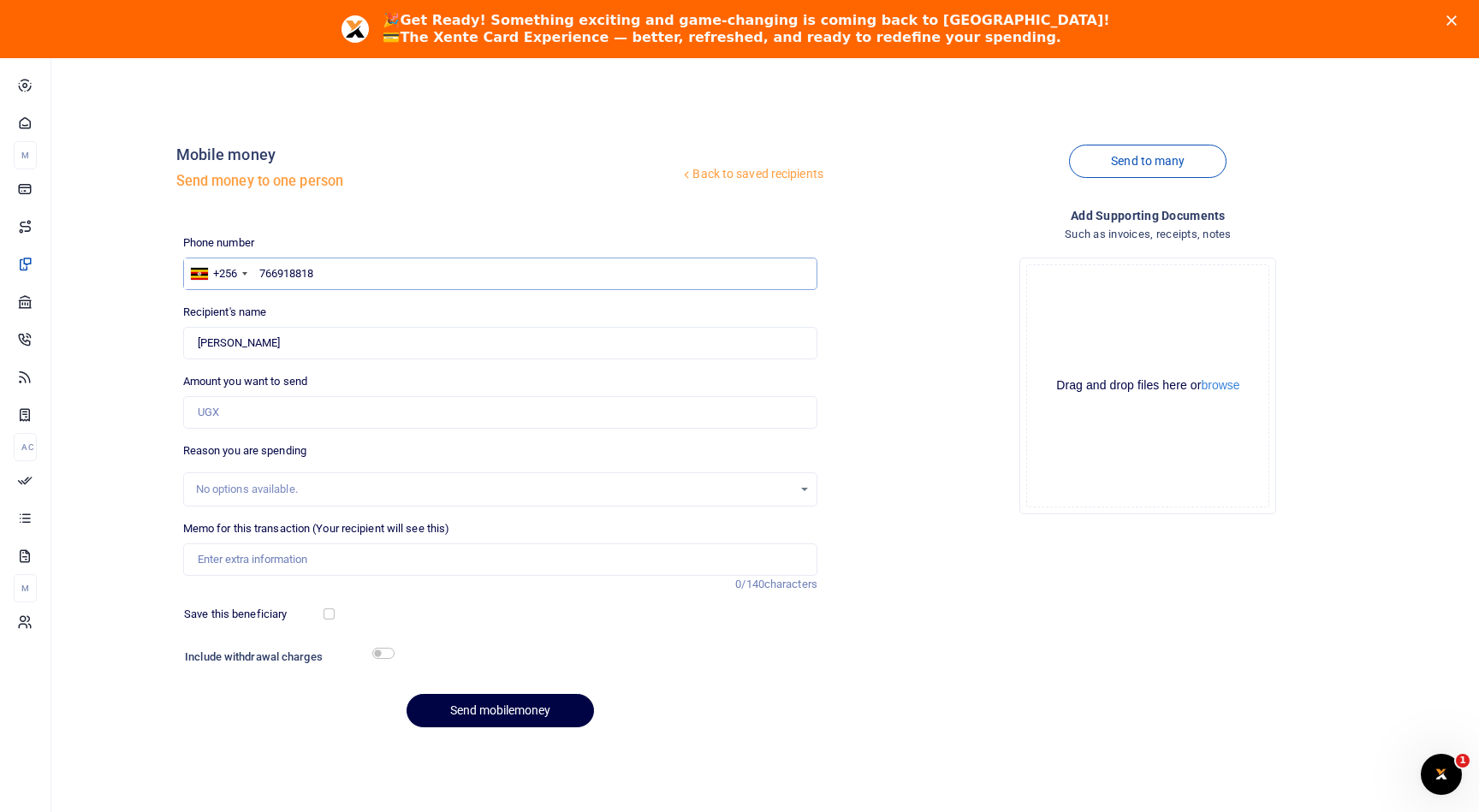
type input "766918818"
click at [304, 344] on input "Found" at bounding box center [501, 343] width 634 height 32
click at [551, 418] on input "Amount you want to send" at bounding box center [501, 412] width 634 height 32
type input "703,000"
click at [402, 487] on div "No options available." at bounding box center [495, 489] width 597 height 17
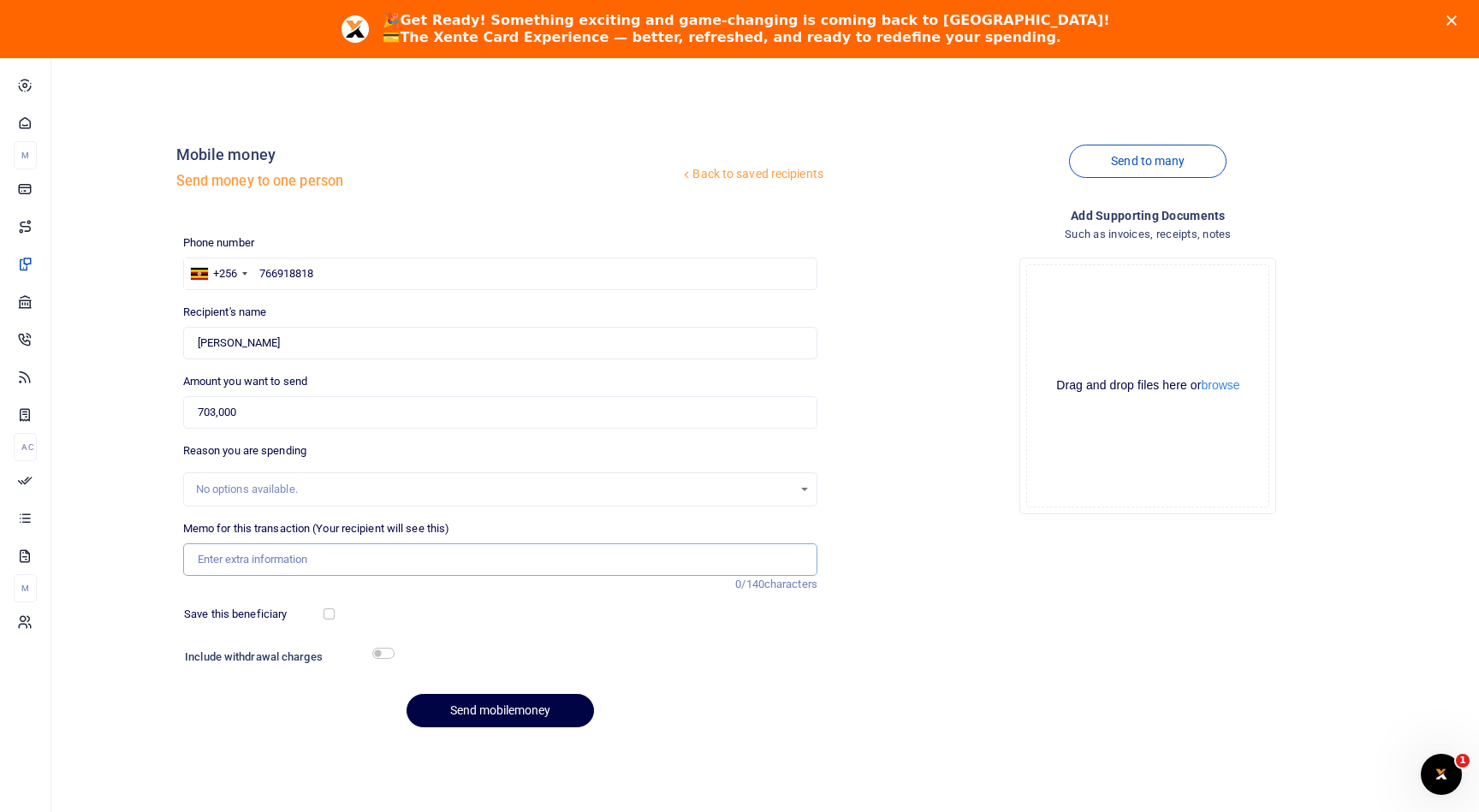
click at [329, 568] on input "Memo for this transaction (Your recipient will see this)" at bounding box center [501, 560] width 634 height 32
paste input "766918818"
type input "766918818"
paste input "HNSD25IN 553"
type input "INVOICE HNSD25IN 553"
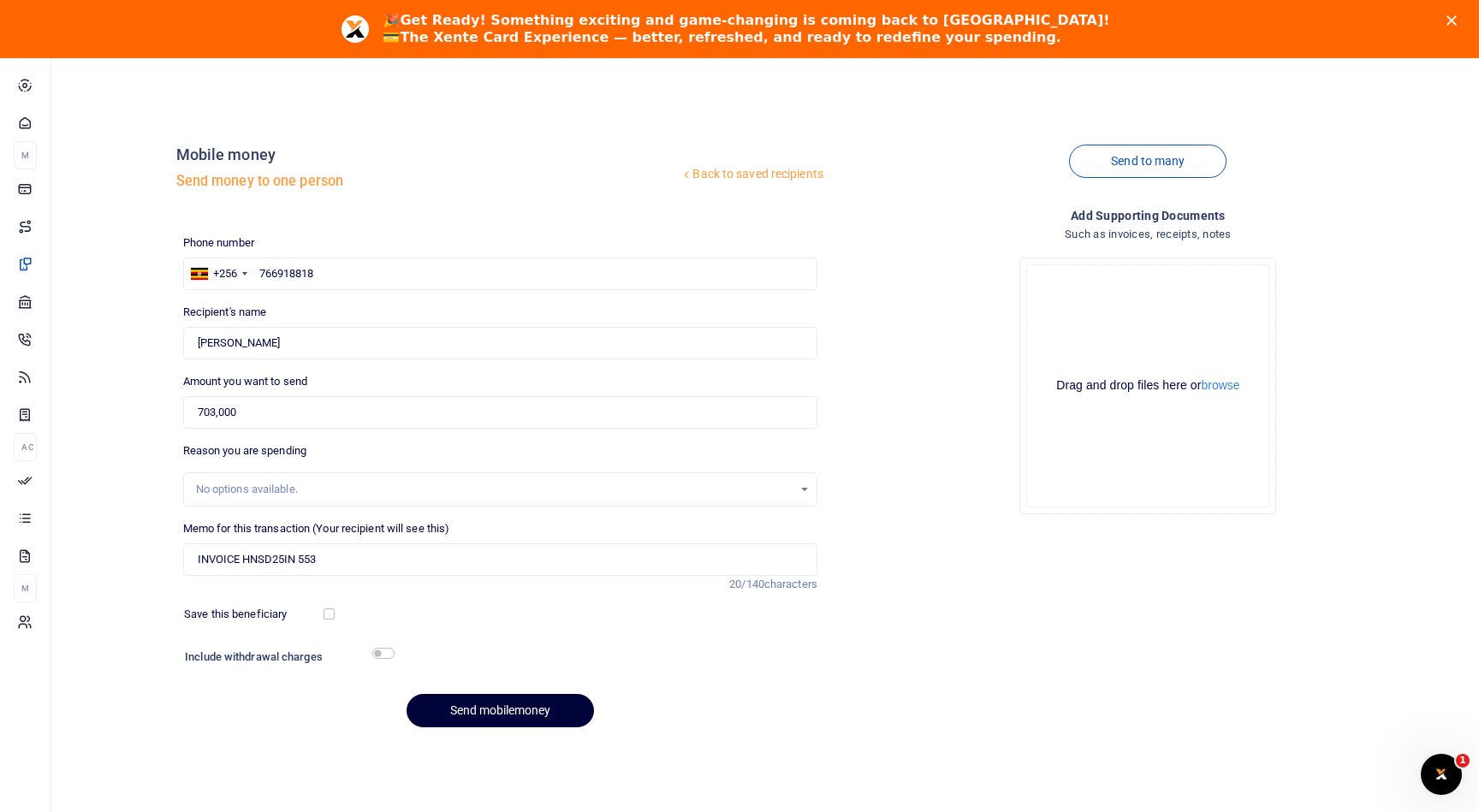
click at [540, 710] on button "Send mobilemoney" at bounding box center [500, 711] width 188 height 33
click at [1452, 17] on icon "Close" at bounding box center [1452, 21] width 10 height 10
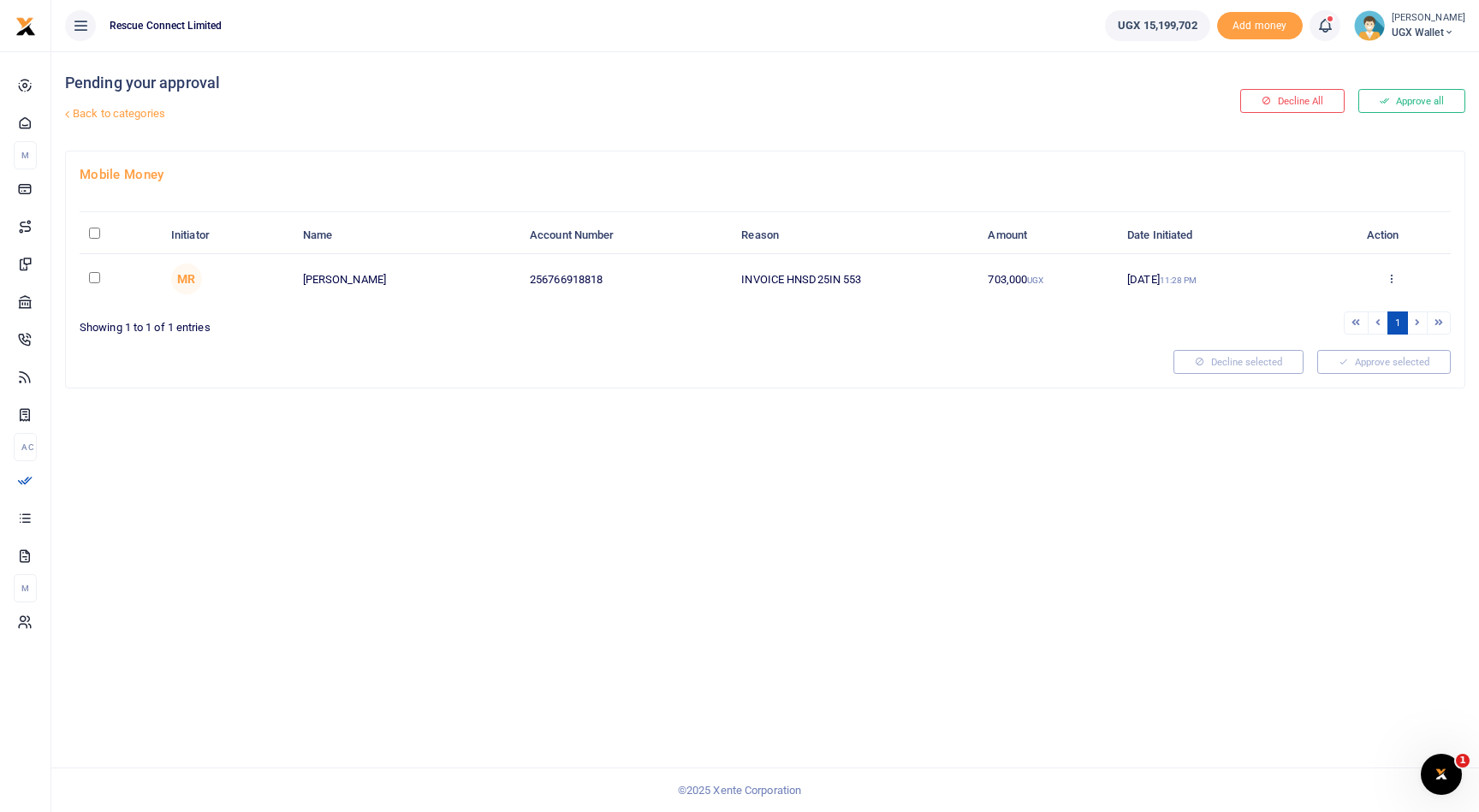
click at [1397, 278] on div "Approve Decline Details" at bounding box center [1391, 279] width 100 height 17
click at [1392, 277] on icon at bounding box center [1391, 278] width 11 height 12
click at [1339, 300] on link "Approve" at bounding box center [1329, 307] width 136 height 24
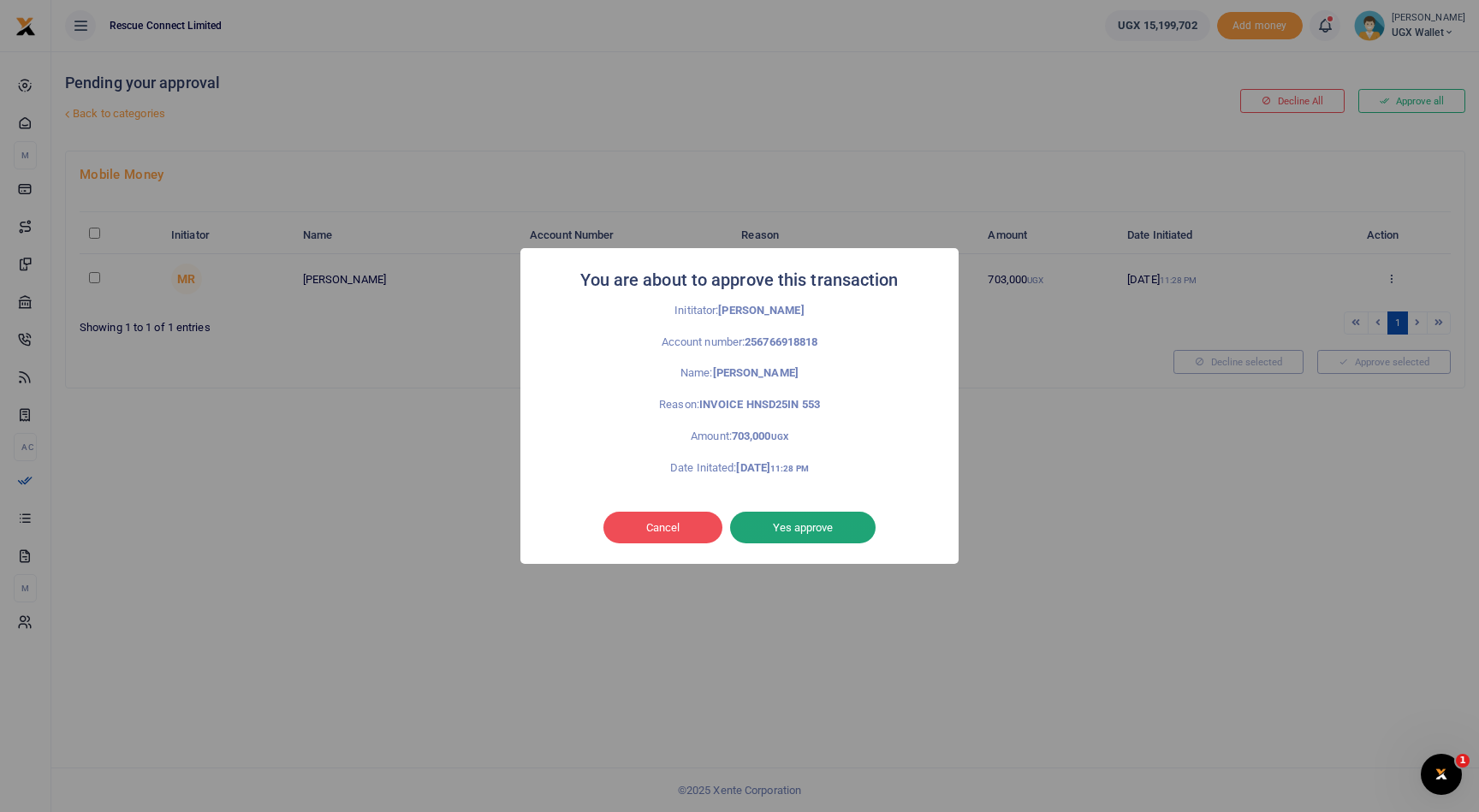
click at [805, 529] on button "Yes approve" at bounding box center [803, 527] width 145 height 32
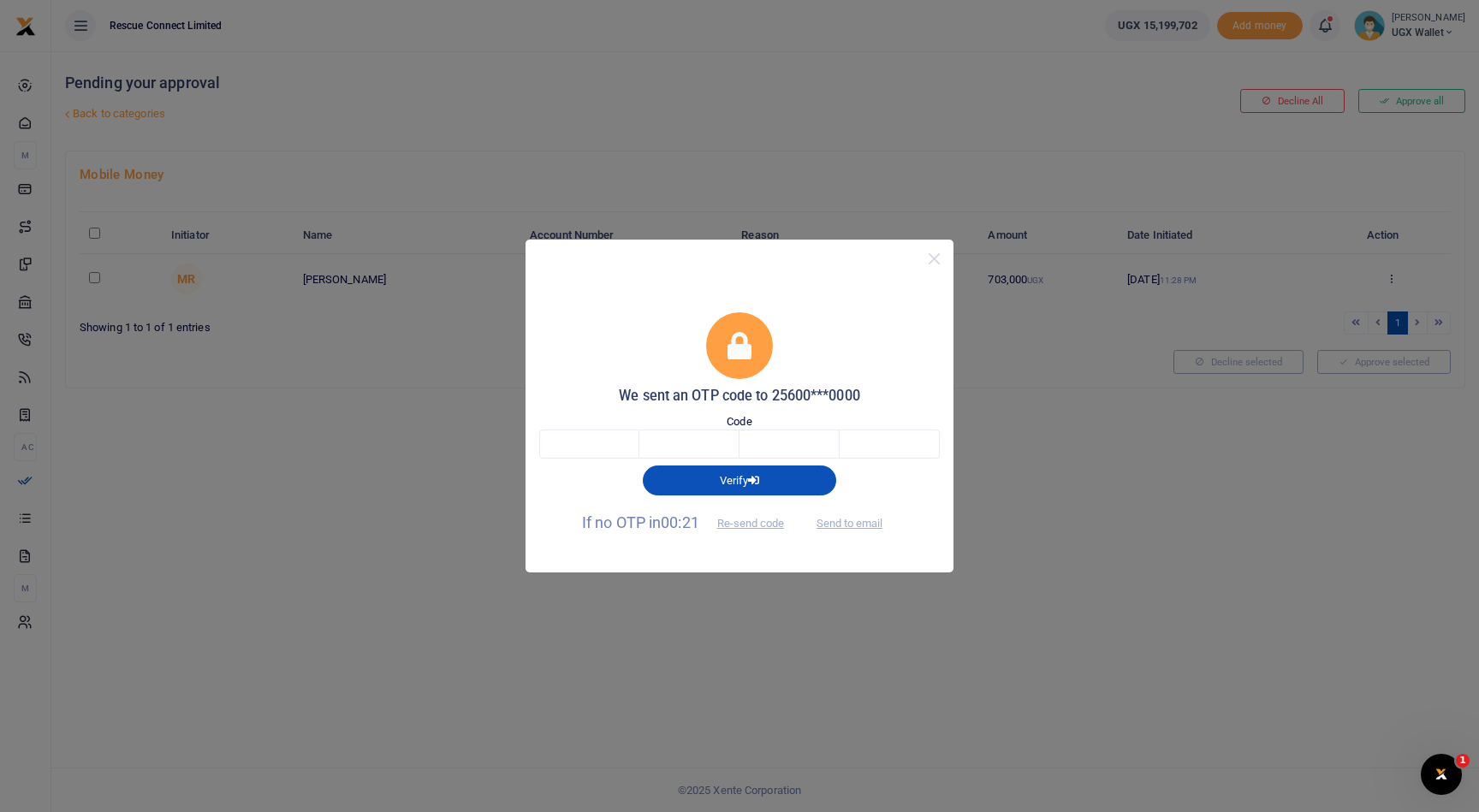
click at [848, 524] on span "Send to email" at bounding box center [849, 522] width 95 height 18
click at [862, 524] on span "Send to email" at bounding box center [849, 522] width 95 height 18
click at [862, 526] on span "Send to email" at bounding box center [849, 522] width 95 height 18
click at [847, 524] on span "Send to email" at bounding box center [849, 522] width 95 height 18
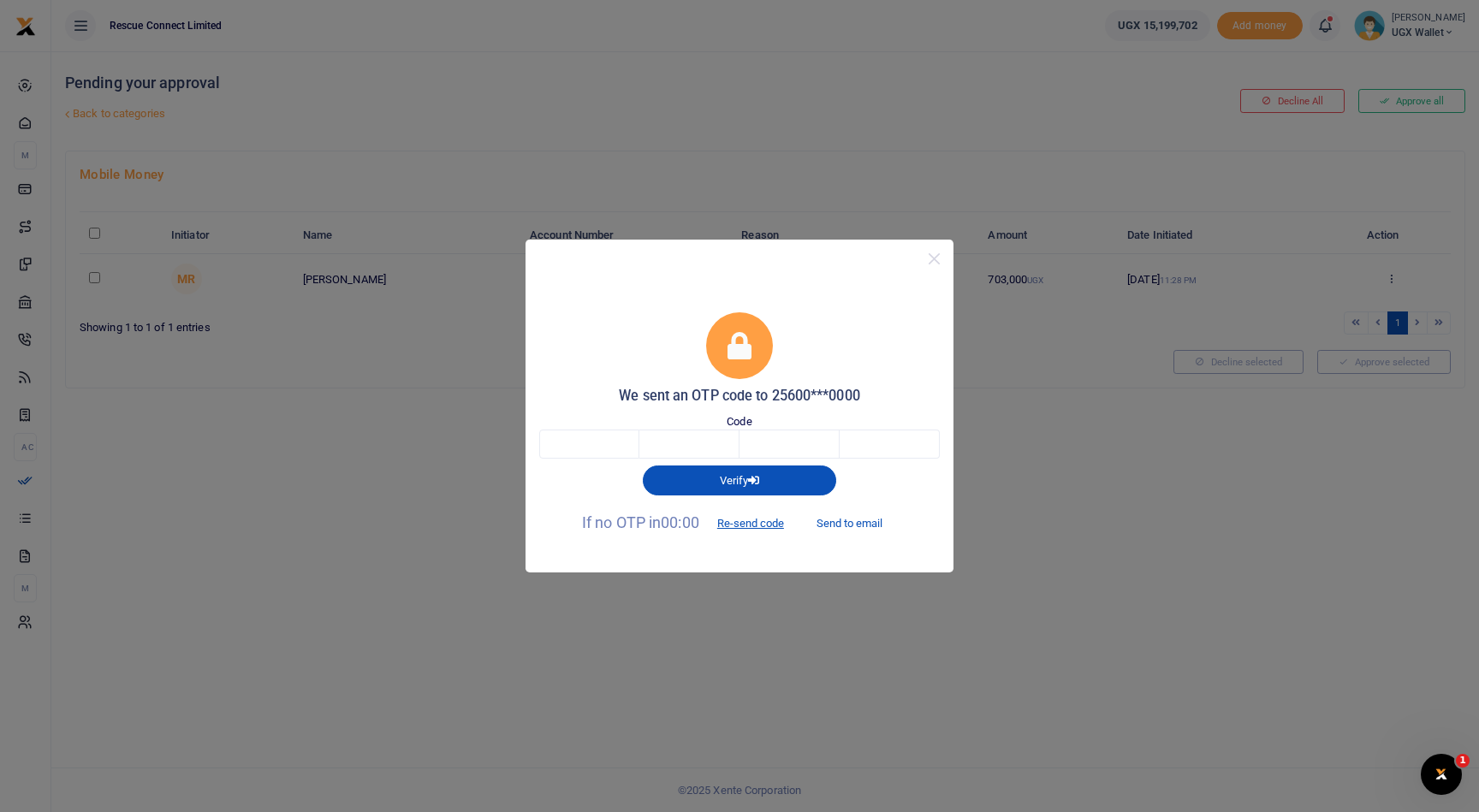
click at [857, 523] on button "Send to email" at bounding box center [849, 524] width 95 height 29
click at [584, 447] on input "text" at bounding box center [589, 445] width 100 height 29
type input "8"
type input "3"
type input "8"
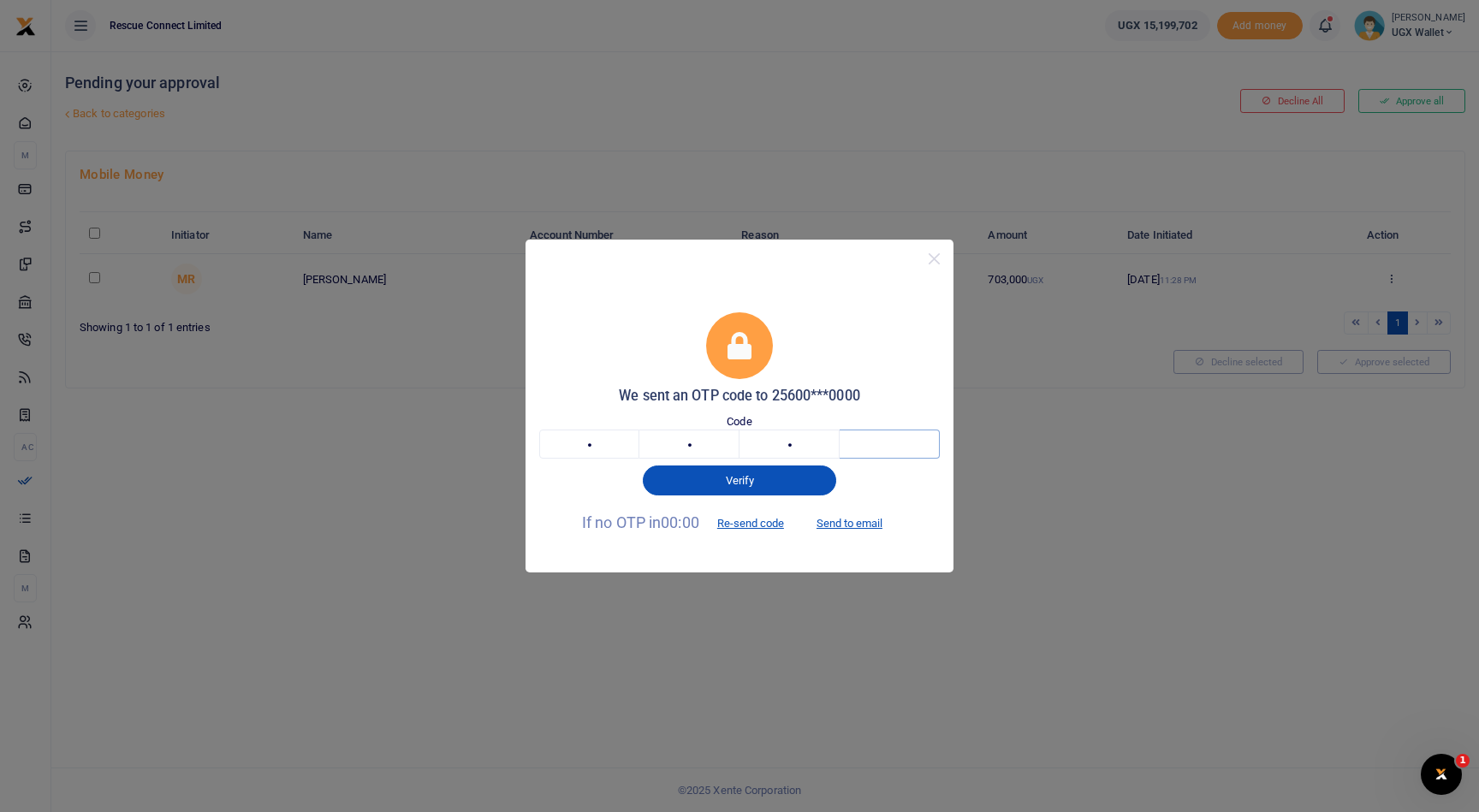
type input "4"
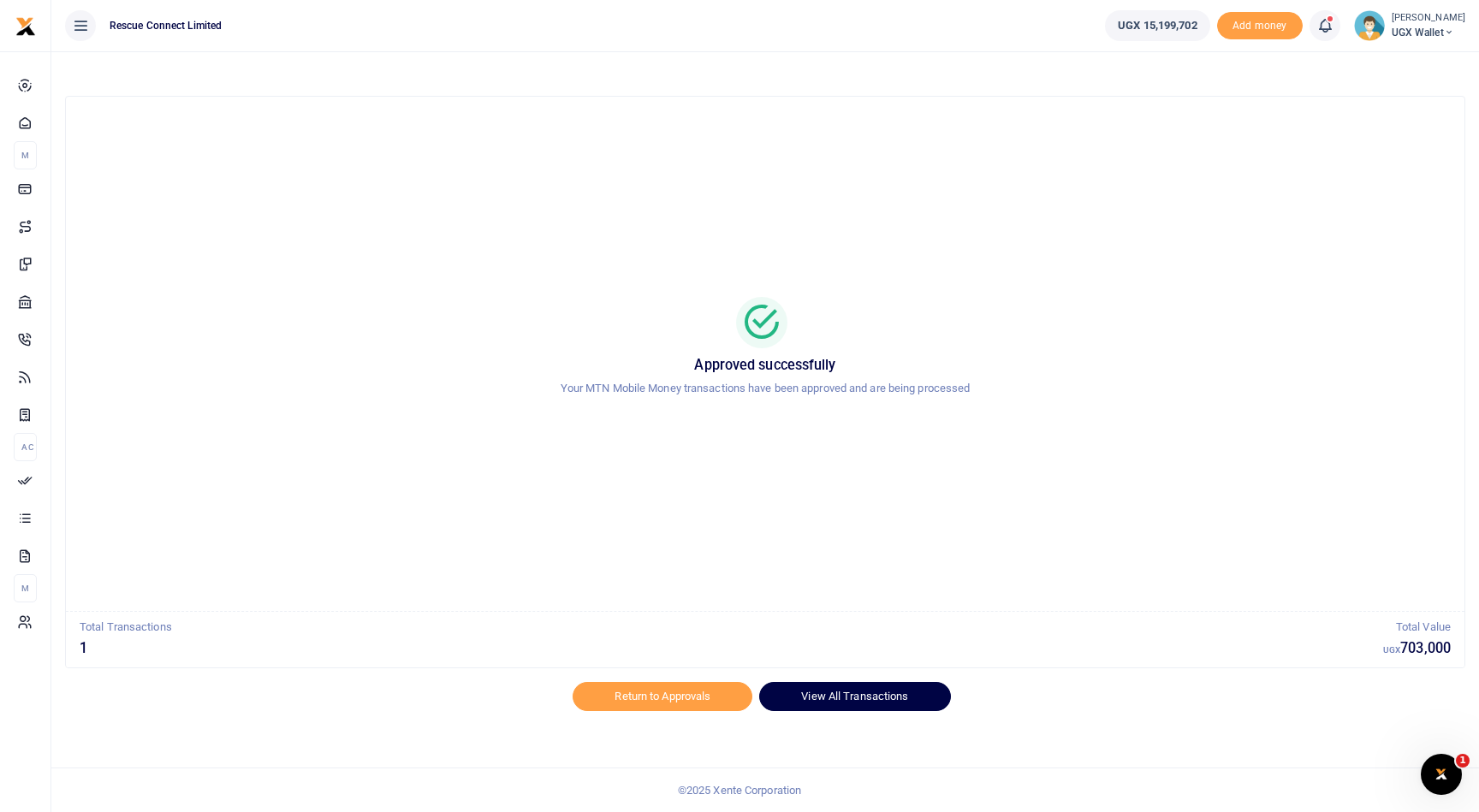
click at [888, 684] on link "View All Transactions" at bounding box center [854, 697] width 191 height 29
